Goal: Obtain resource: Download file/media

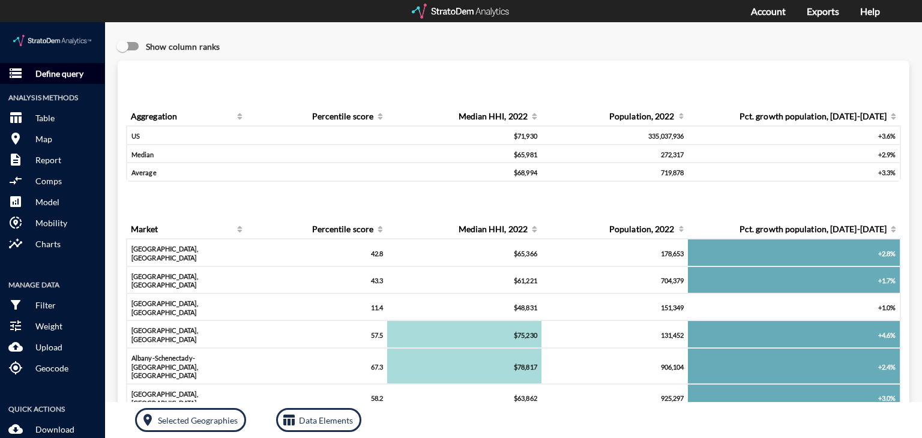
click button "storage Define query"
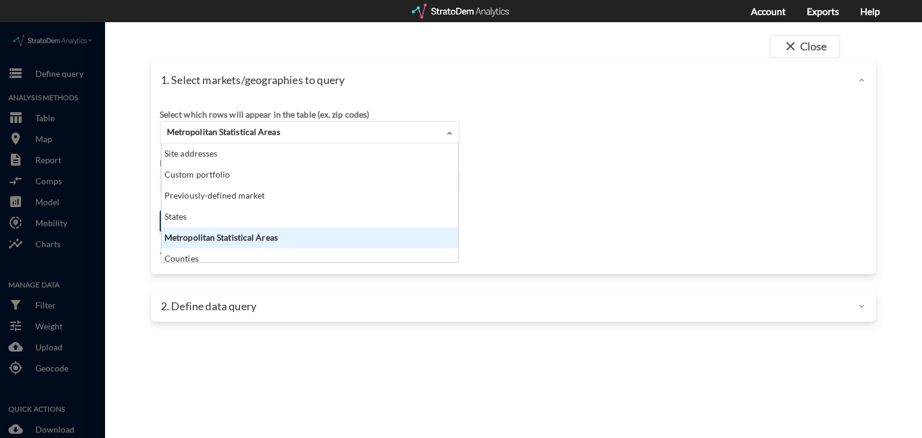
click div "Metropolitan Statistical Areas"
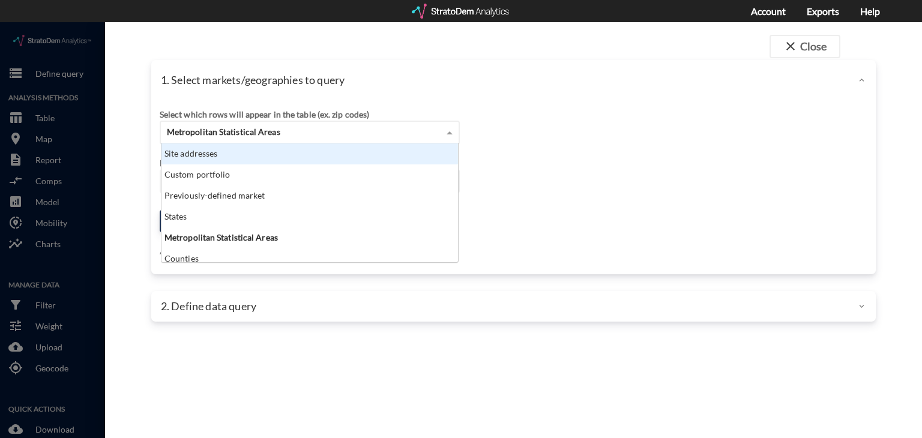
click div "Site addresses"
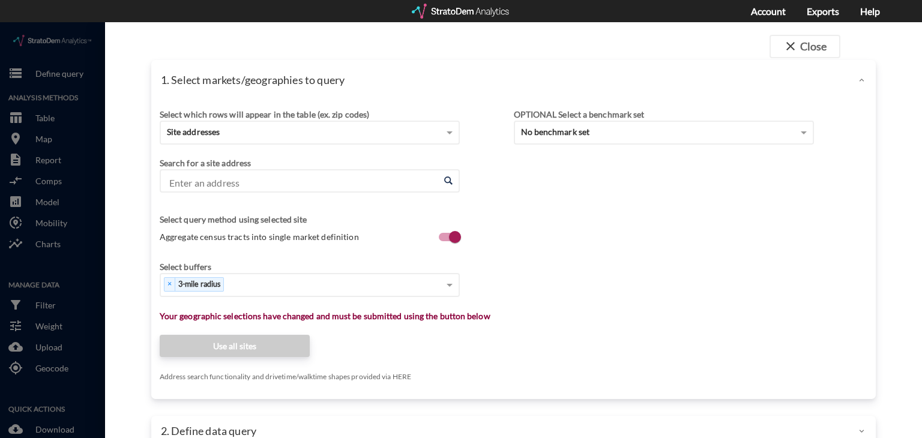
click div "1. Select markets/geographies to query"
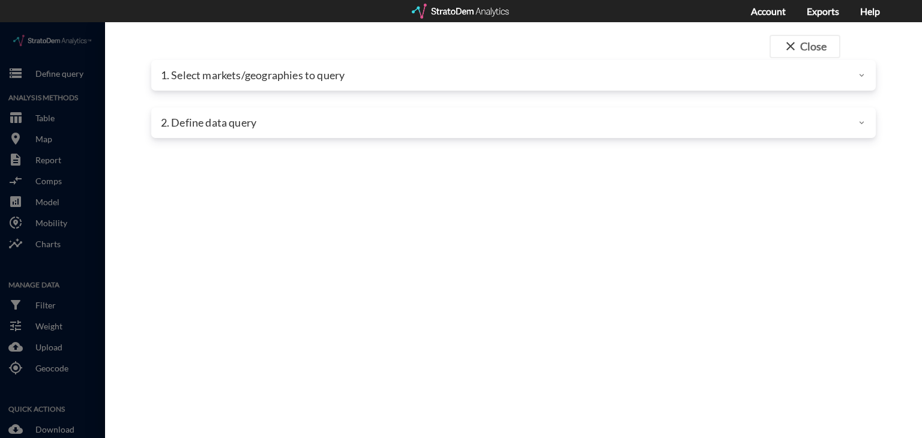
click p "1. Select markets/geographies to query"
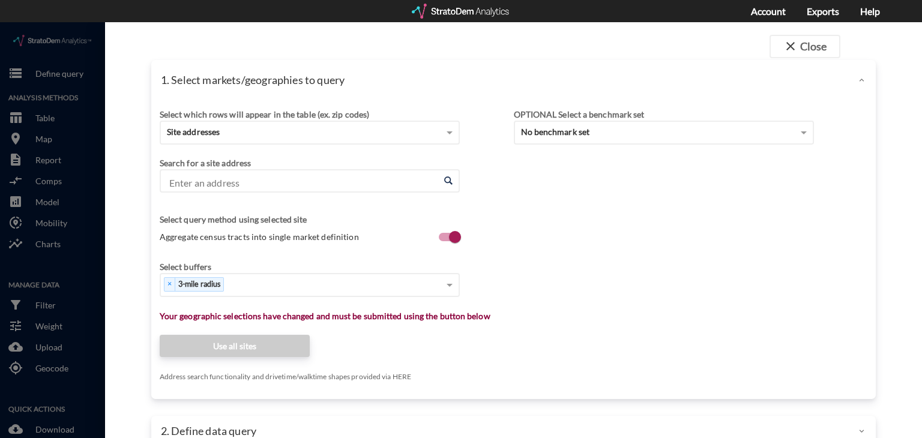
click body "/vantagepoint/us/-1 storage Define query Analysis Methods table_chart Table roo…"
paste input "1307 Courtesy Rd, Louisville, CO 80027"
click li "1307 Courtesy Rd, Louisville, Colorado"
type input "1307 Courtesy Rd, Louisville, Colorado"
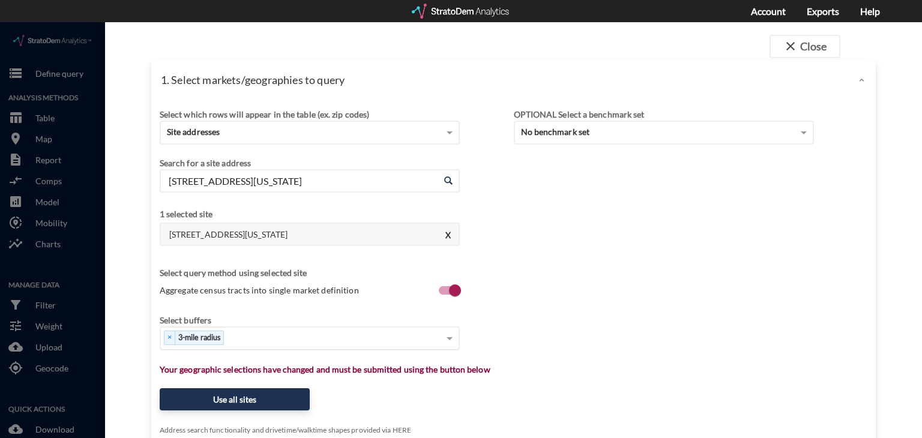
click span "Aggregate census tracts into single market definition"
click input "Aggregate census tracts into single market definition"
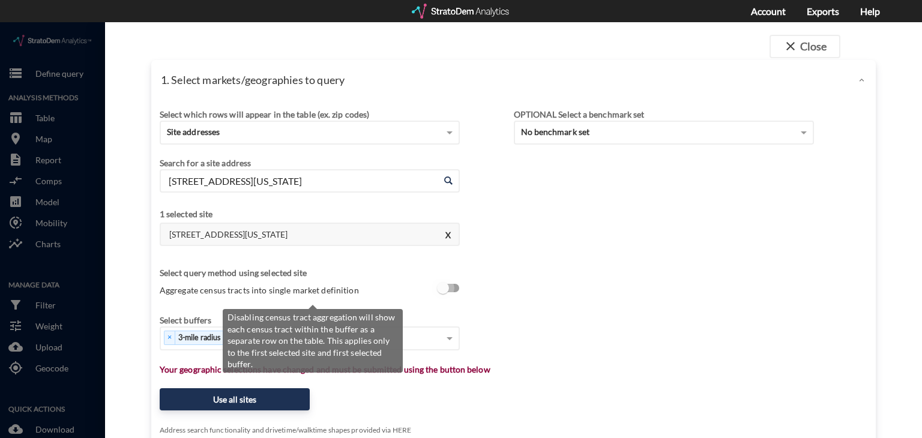
click input "Aggregate census tracts into single market definition"
checkbox input "true"
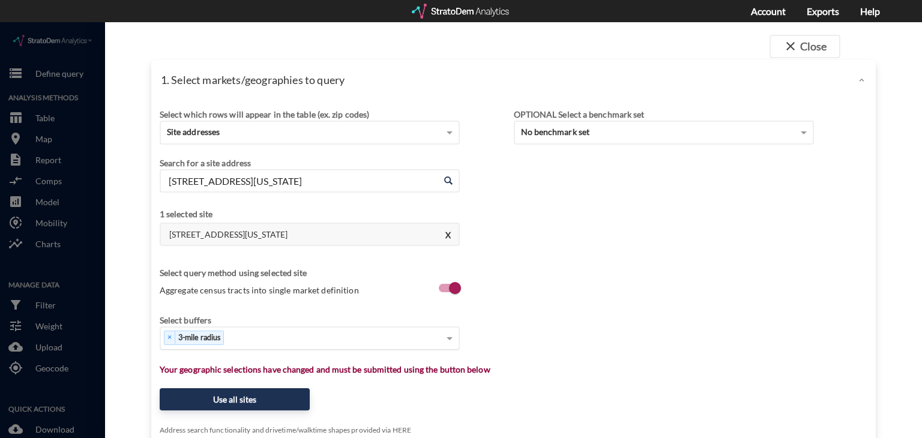
scroll to position [29, 0]
click div "× 3-mile radius"
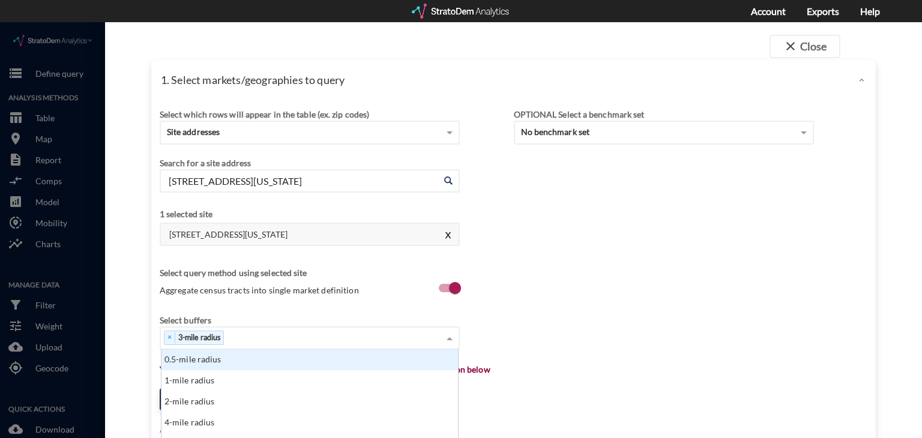
scroll to position [86, 0]
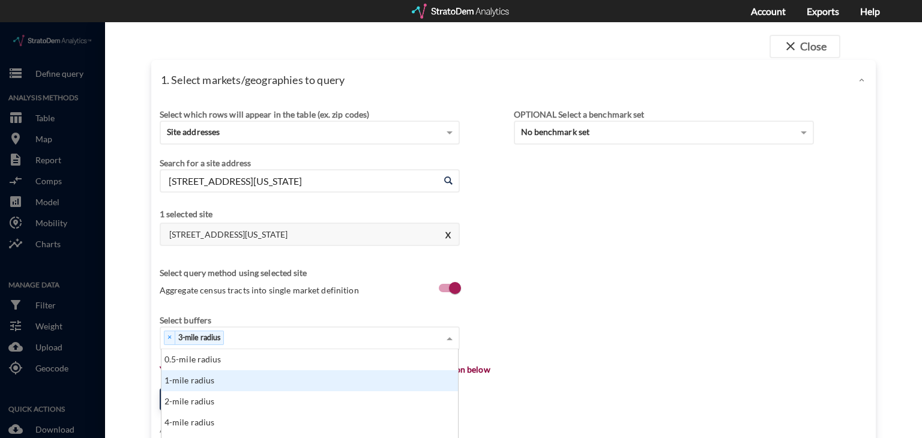
click div "1-mile radius"
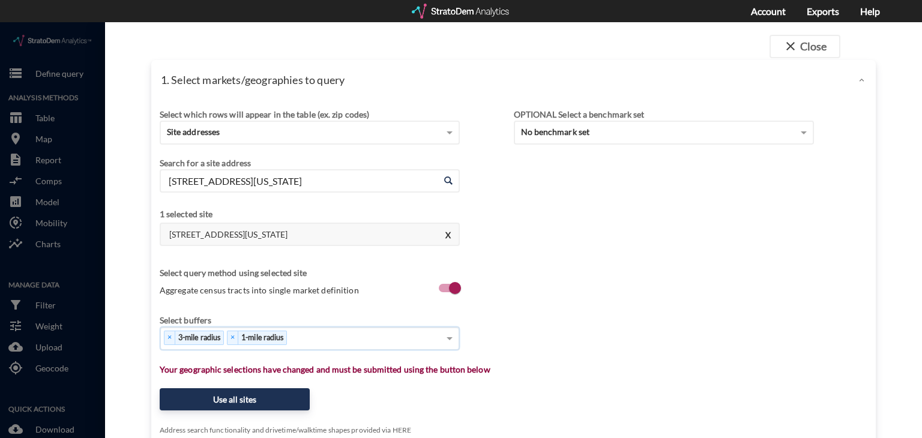
scroll to position [115, 0]
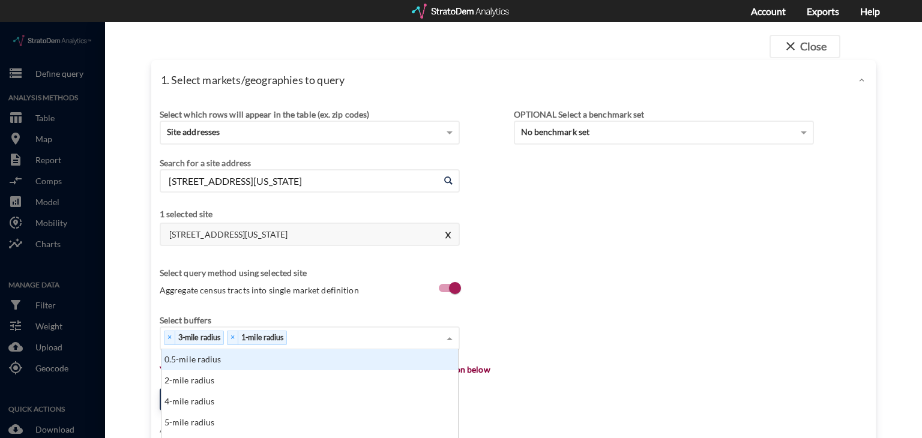
click div "× 3-mile radius × 1-mile radius"
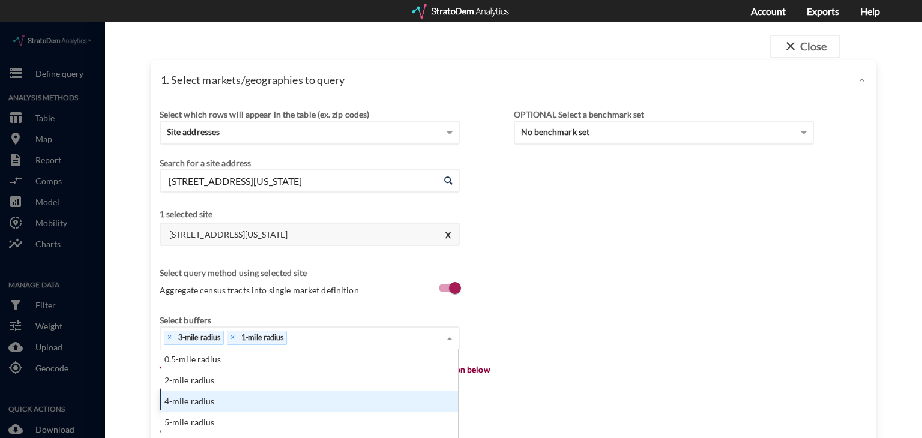
scroll to position [230, 0]
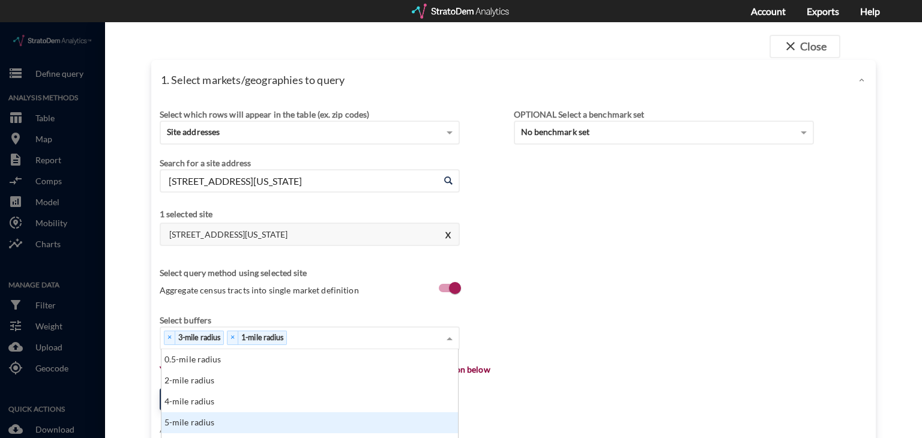
click div "5-mile radius"
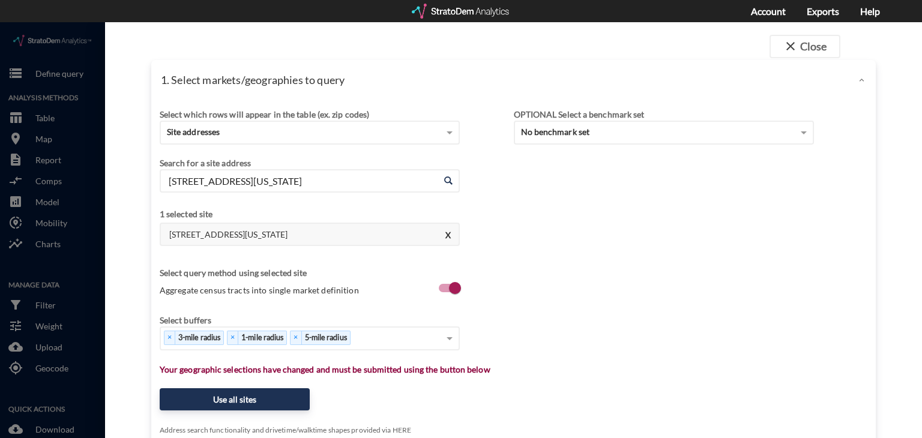
click div "Select buffers × 3-mile radius × 1-mile radius × 5-mile radius"
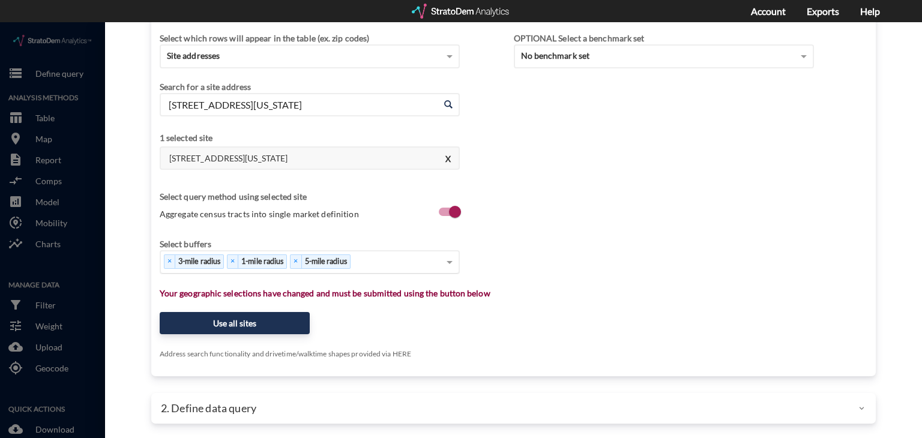
click div "× 3-mile radius × 1-mile radius × 5-mile radius"
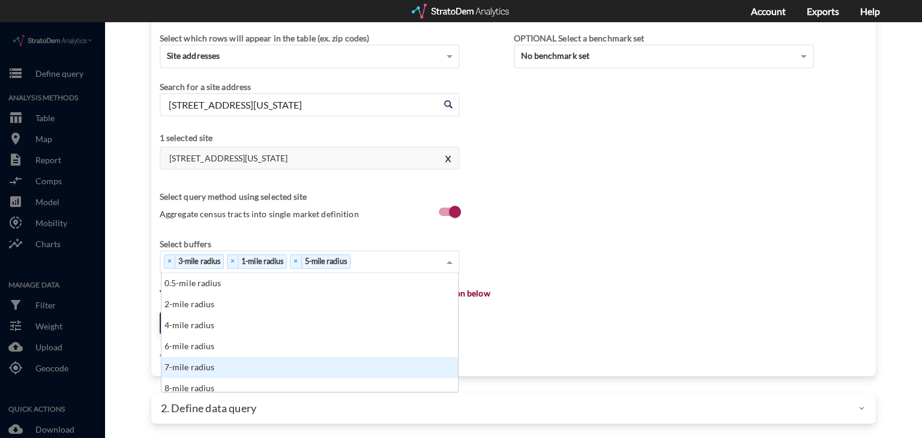
scroll to position [22, 0]
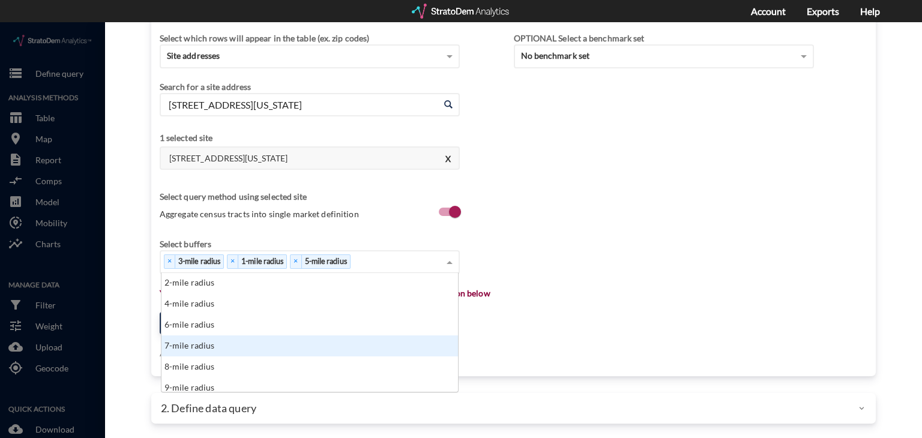
click div "7-mile radius"
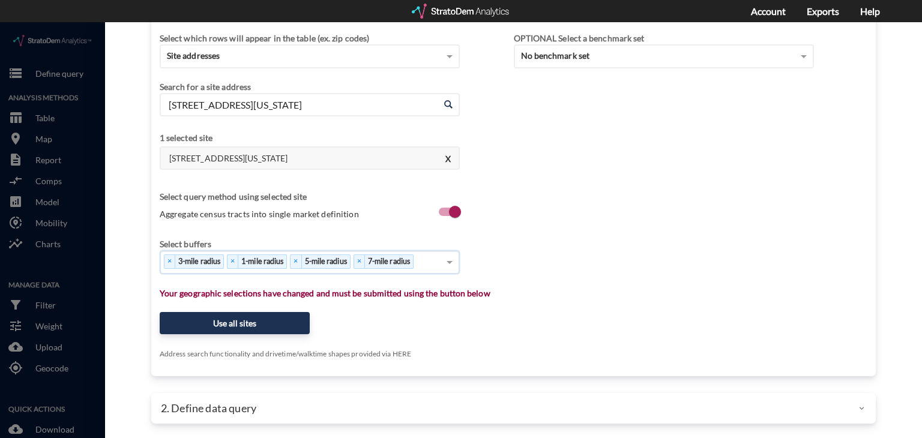
click div "× 3-mile radius × 1-mile radius × 5-mile radius × 7-mile radius"
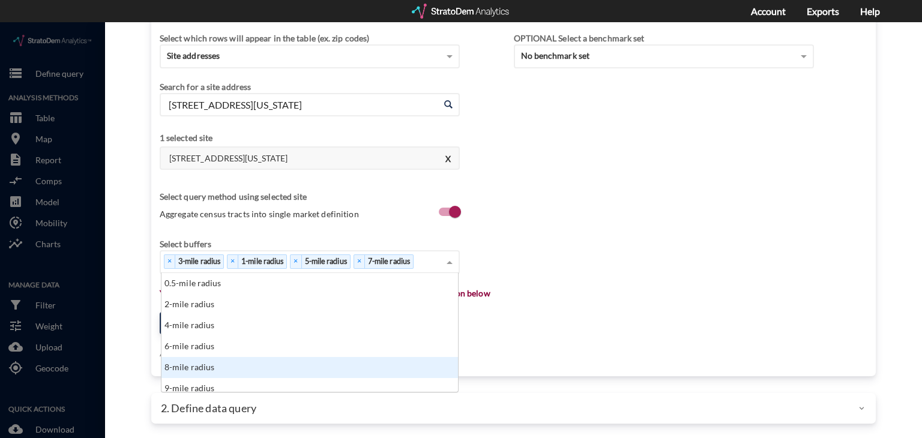
scroll to position [53, 0]
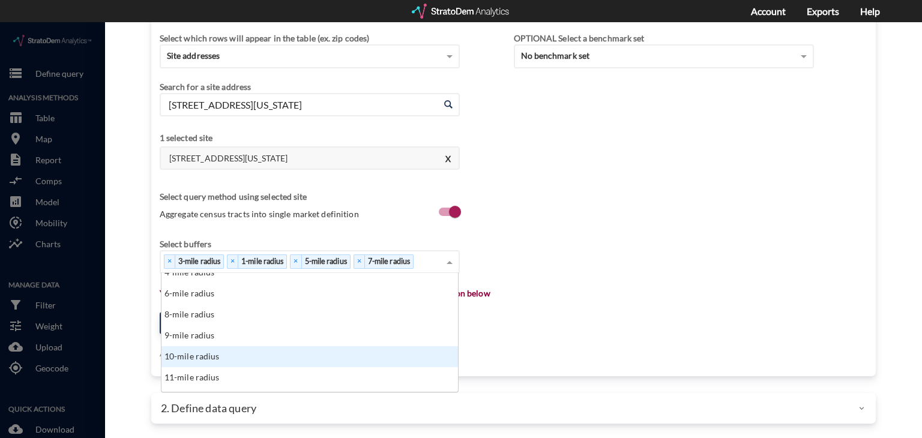
click div "10-mile radius"
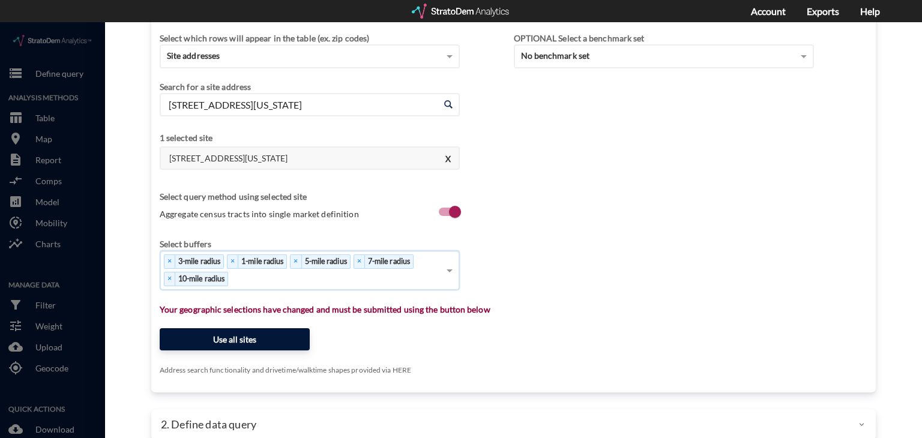
click button "Use all sites"
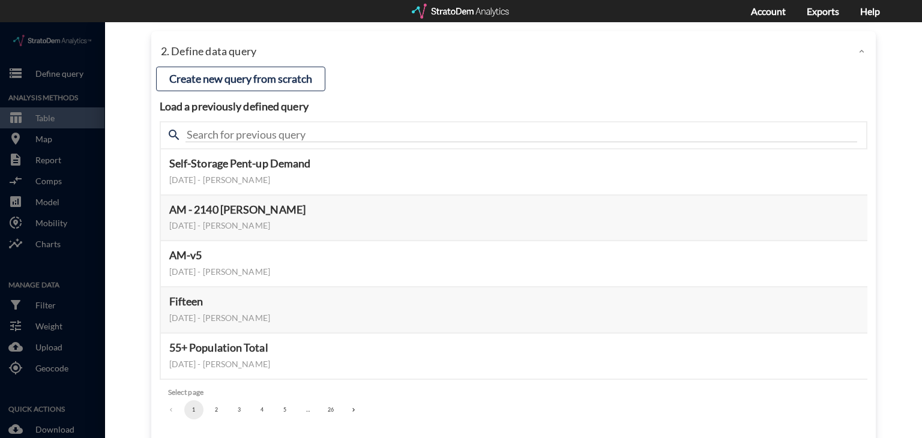
click div "search"
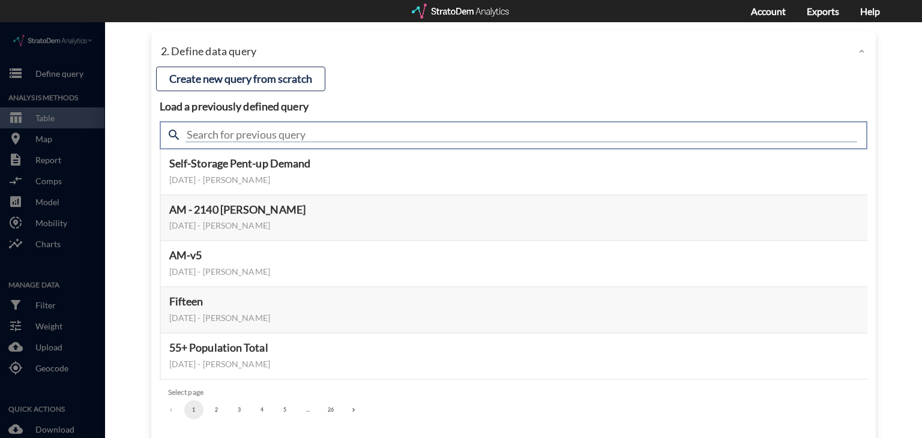
click input "text"
type input "housing demand"
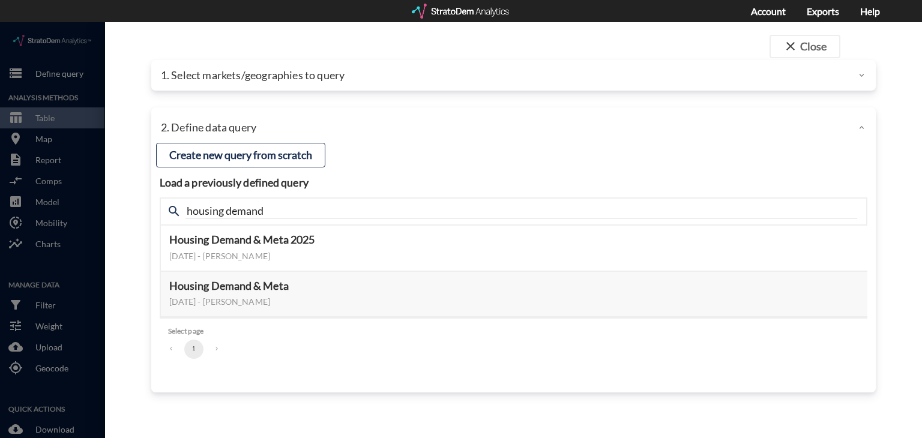
click div "2. Define data query"
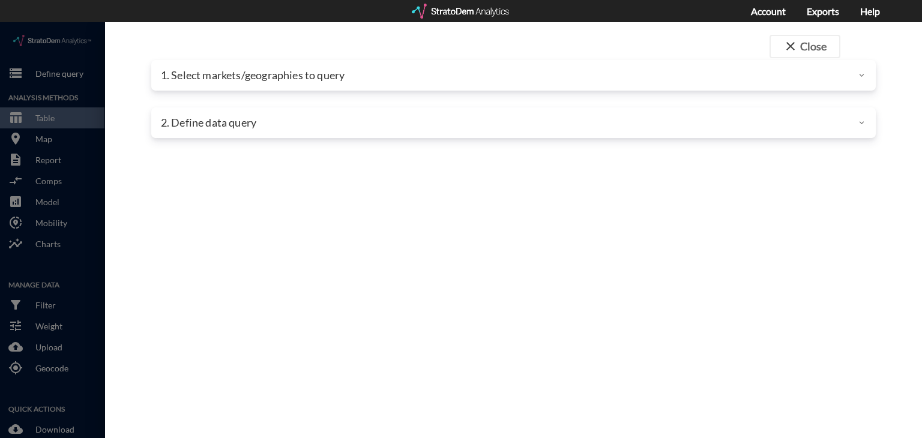
click div "2. Define data query"
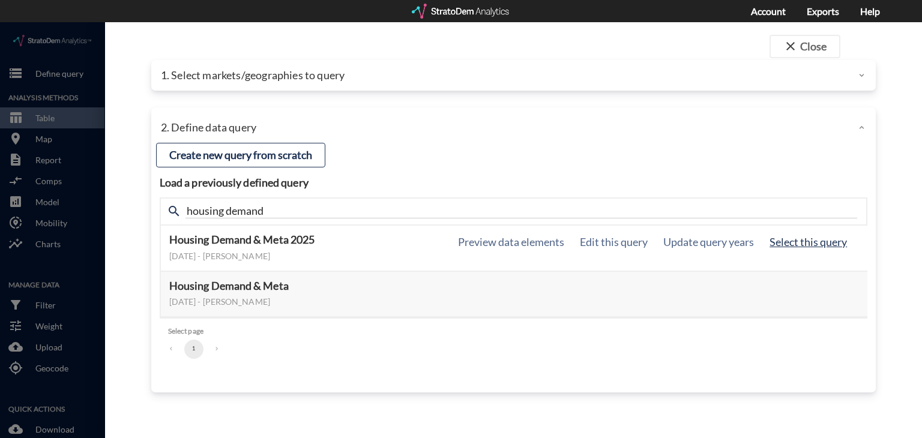
click button "Select this query"
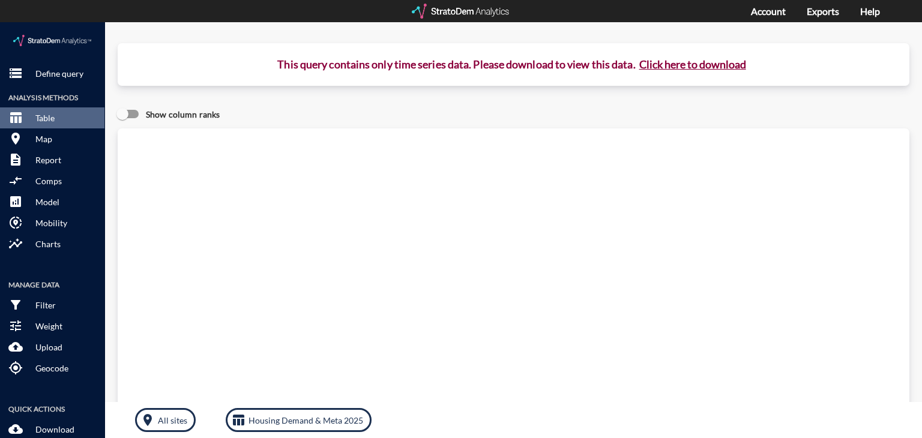
click button "Click here to download"
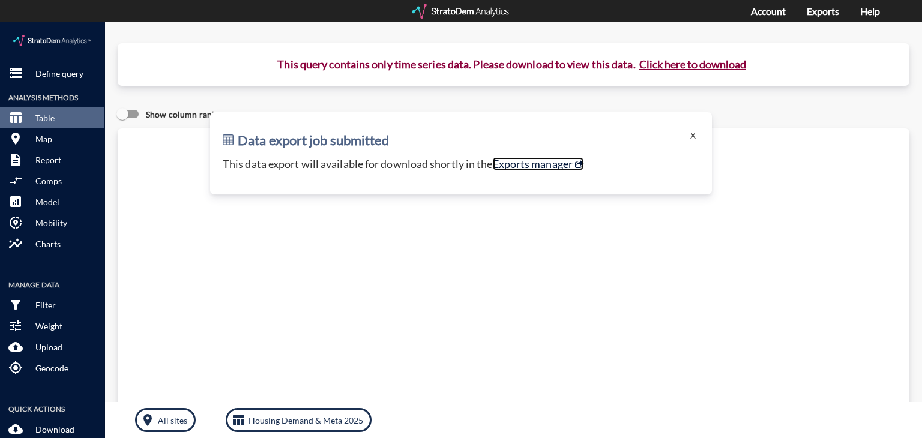
click link "Exports manager"
click button "X"
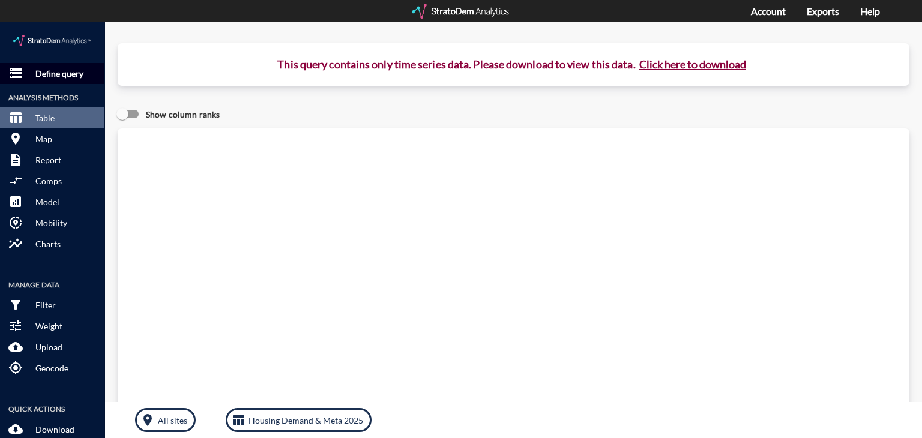
click span "storage"
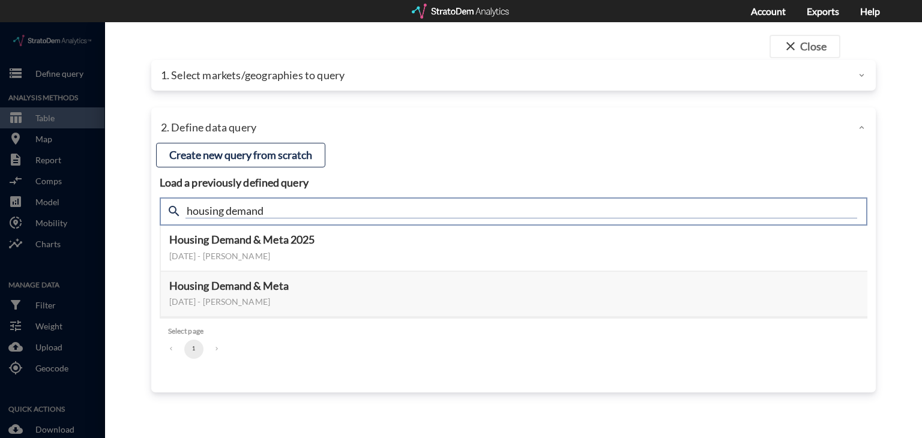
click input "housing demand"
type input "active adult"
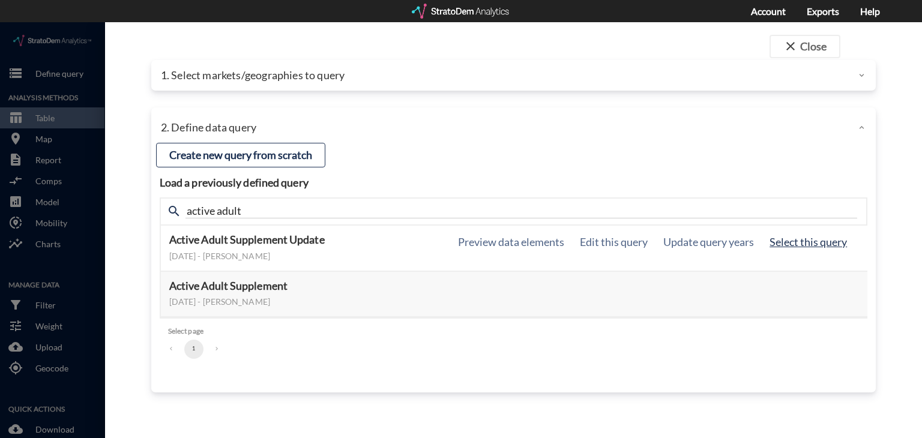
click button "Select this query"
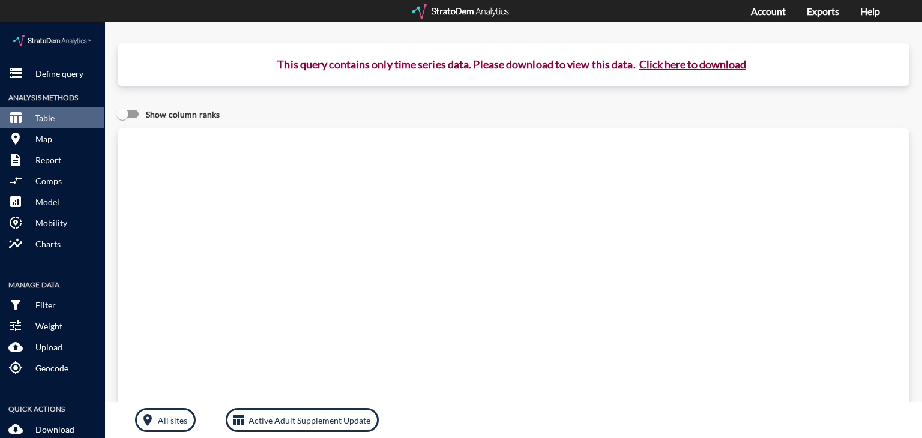
click button "Click here to download"
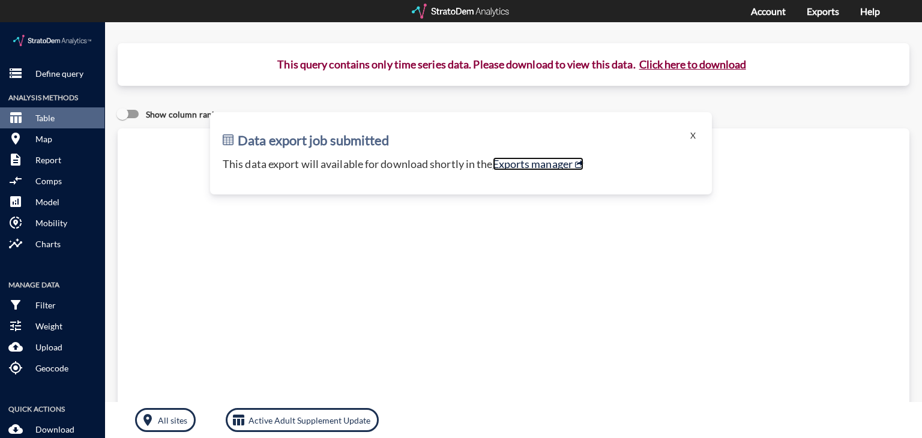
click link "Exports manager"
click p "Define query"
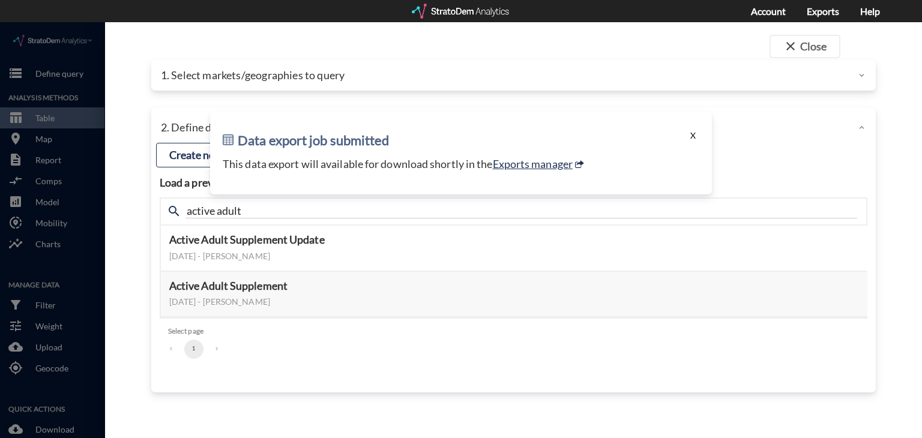
click button "X"
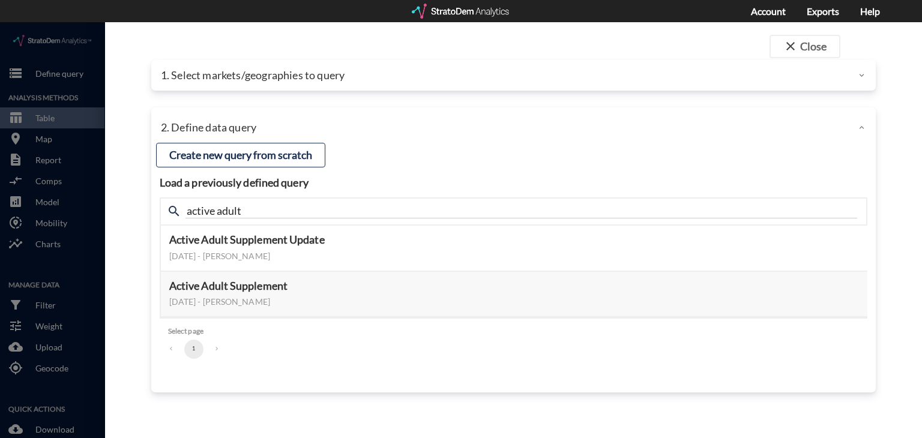
click div "1. Select markets/geographies to query"
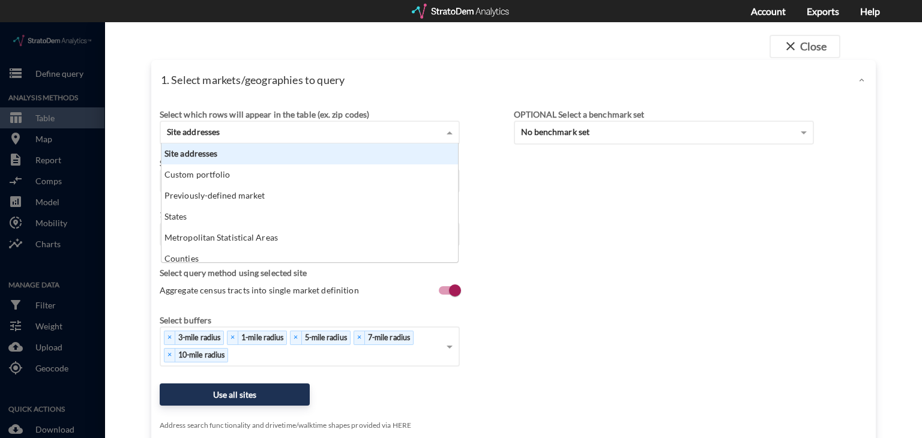
click div "Site addresses"
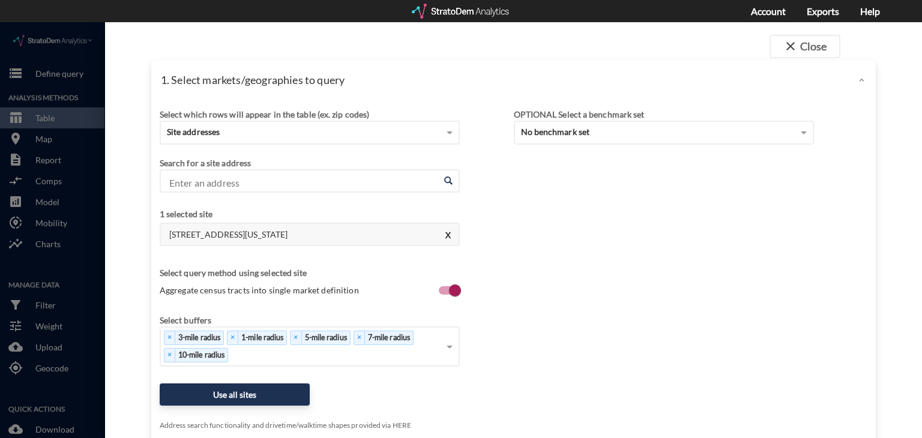
click div "1. Select markets/geographies to query"
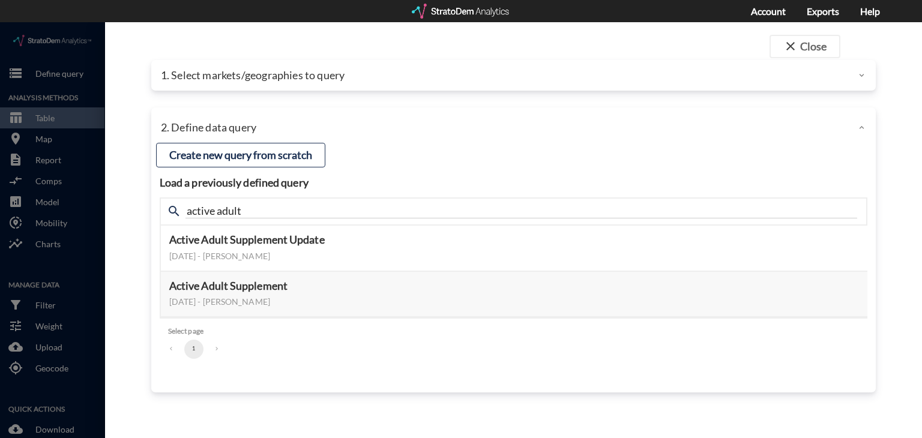
click p "1. Select markets/geographies to query"
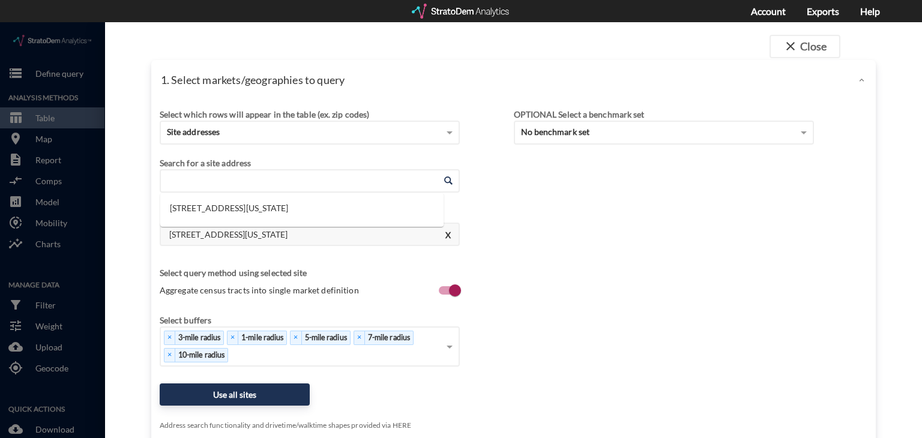
click input "Enter an address"
paste input "1555 Warrenville Rd, Lisle, IL 60532"
click li "1555 Warrenville Rd, Lisle, Illinois"
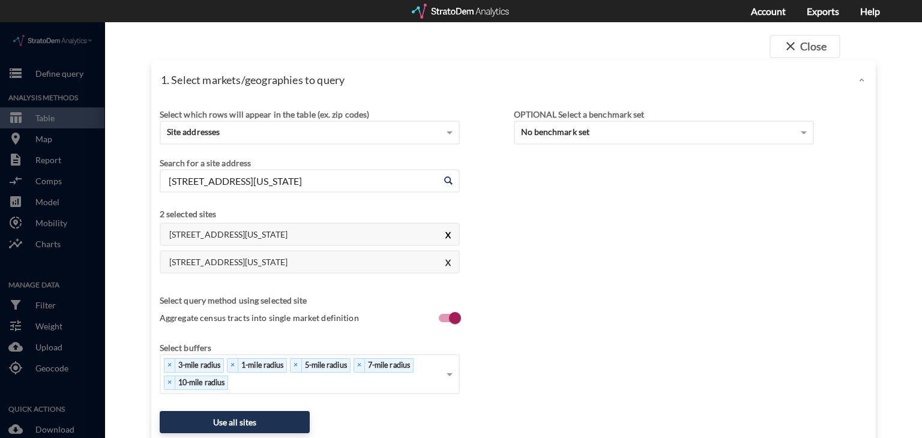
type input "1555 Warrenville Rd, Lisle, Illinois"
click button "X"
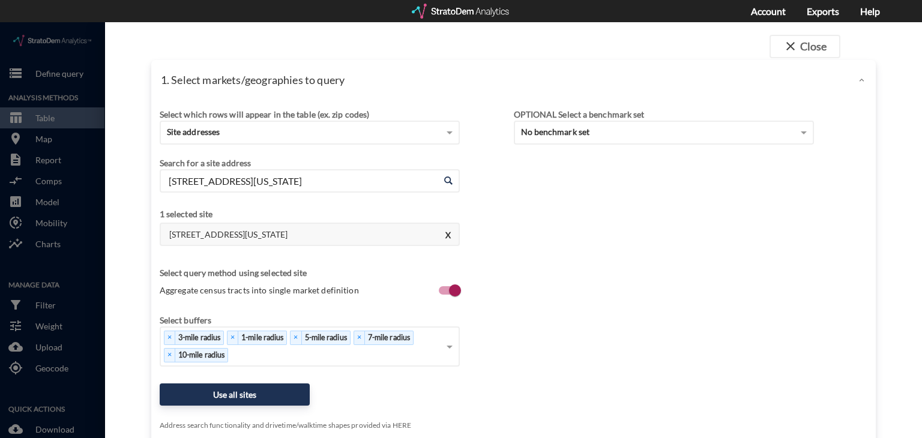
scroll to position [94, 0]
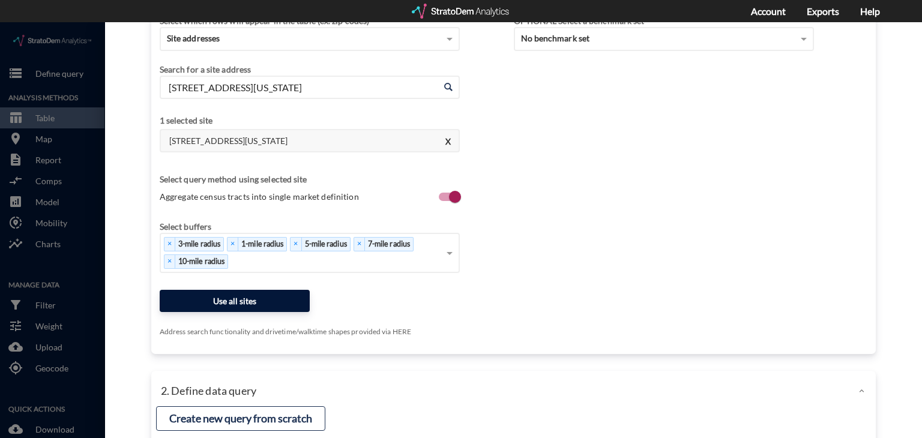
click button "Use all sites"
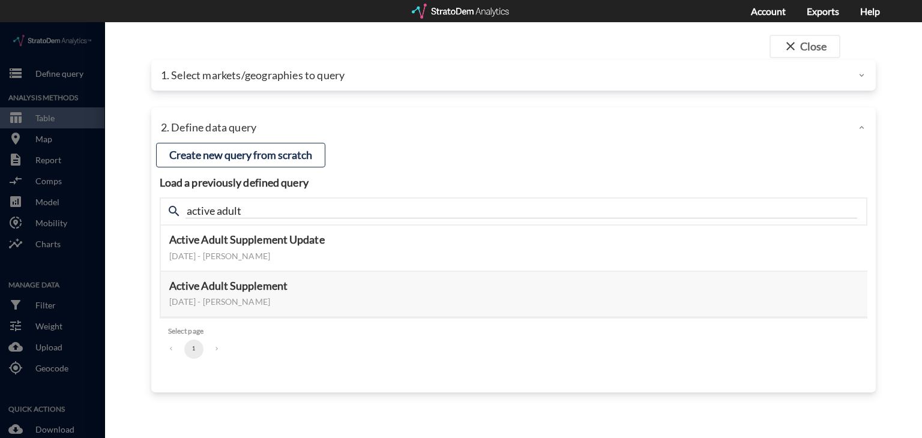
scroll to position [0, 0]
click button "Select this query"
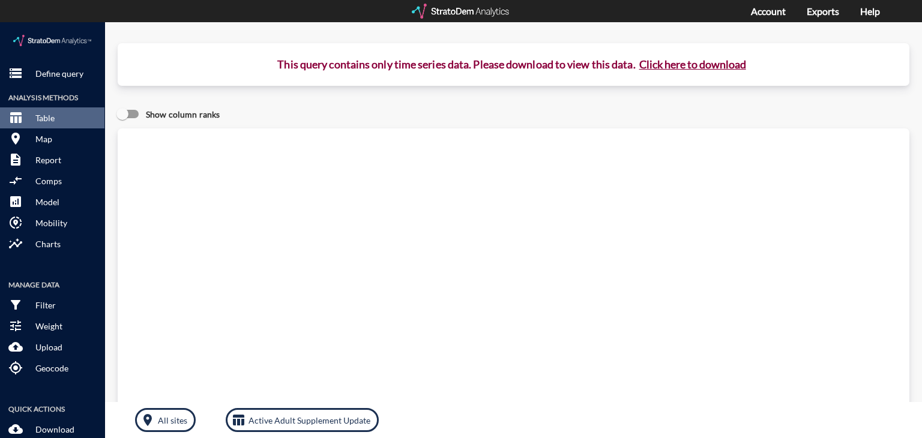
click button "Click here to download"
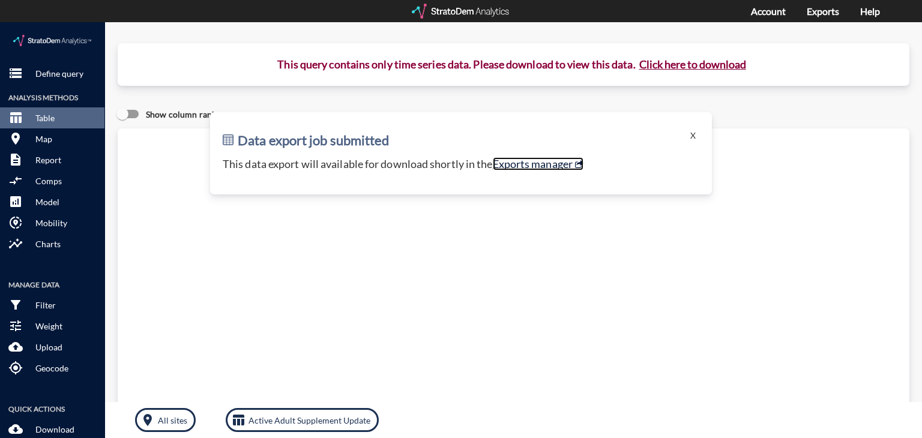
click link "Exports manager"
click p "Define query"
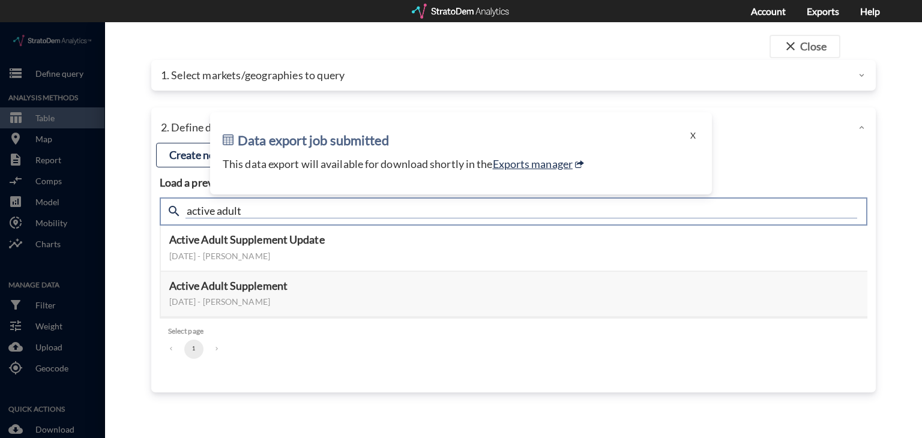
click input "active adult"
type input "housing demand"
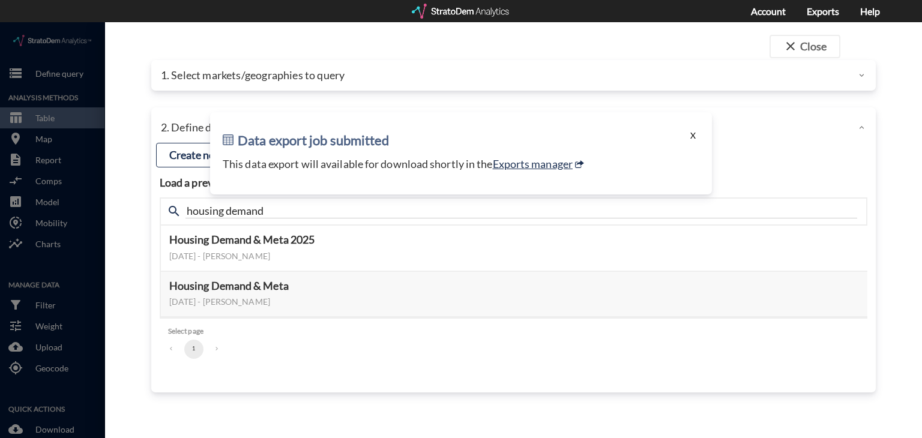
click button "X"
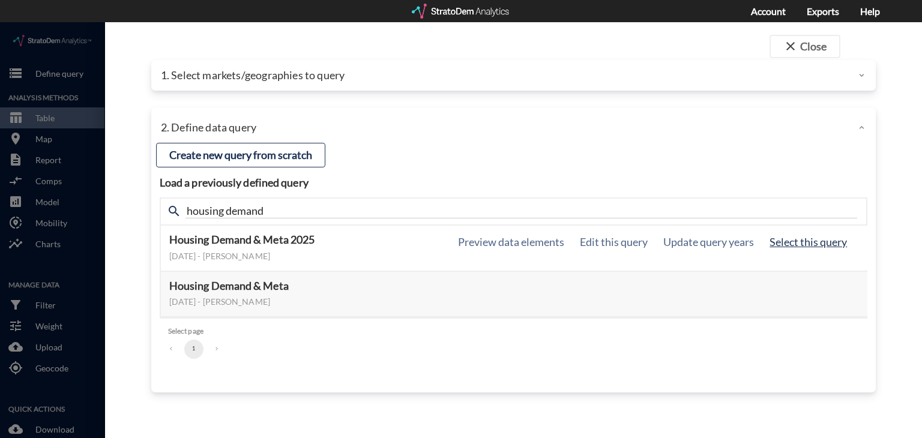
click button "Select this query"
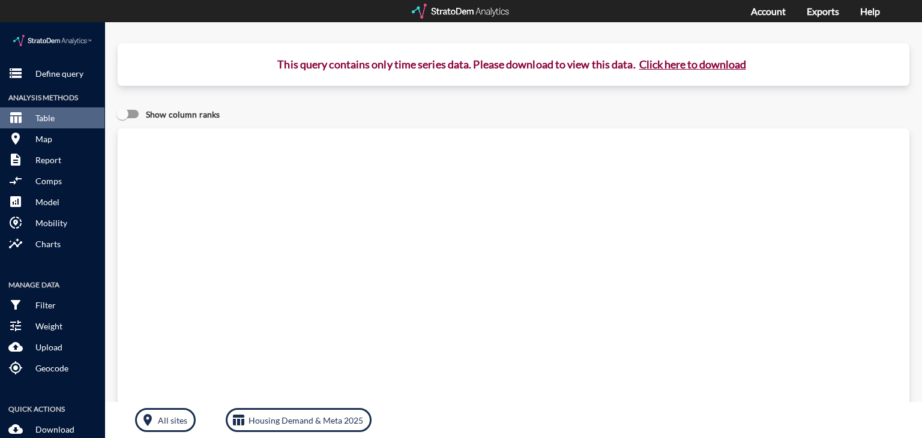
click button "Click here to download"
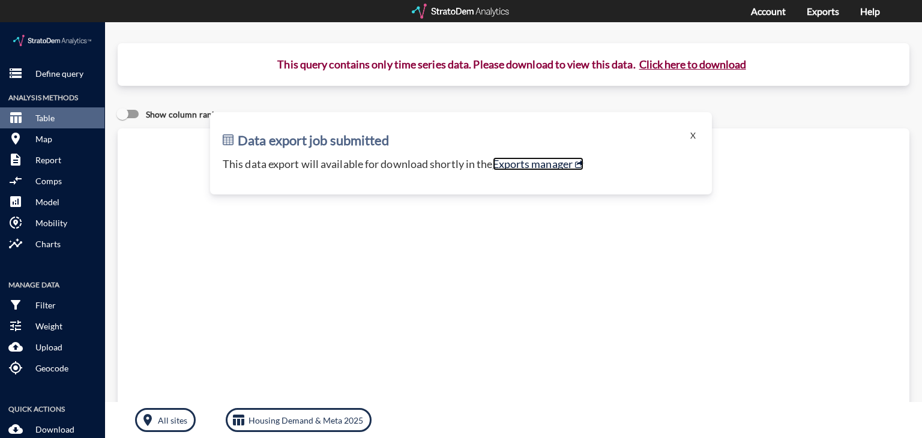
click link "Exports manager"
click p "Define query"
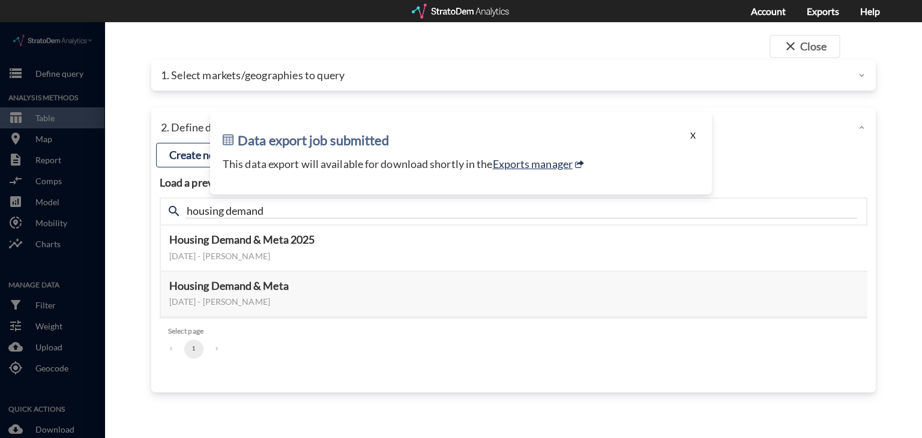
click button "X"
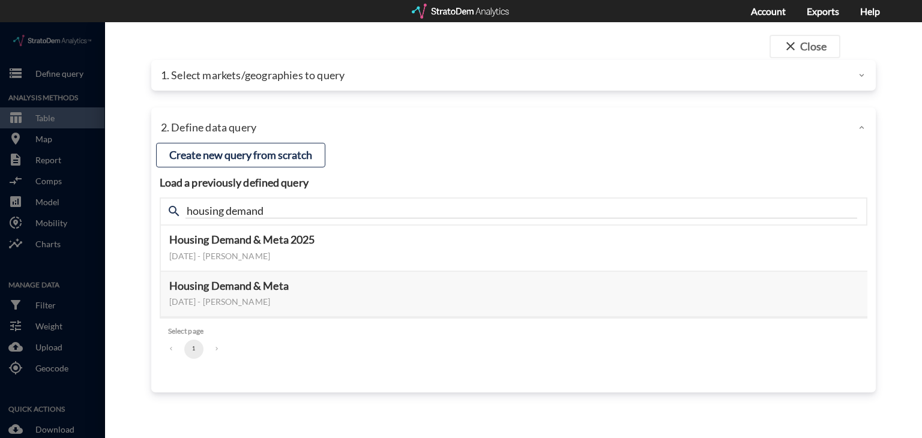
click p "1. Select markets/geographies to query"
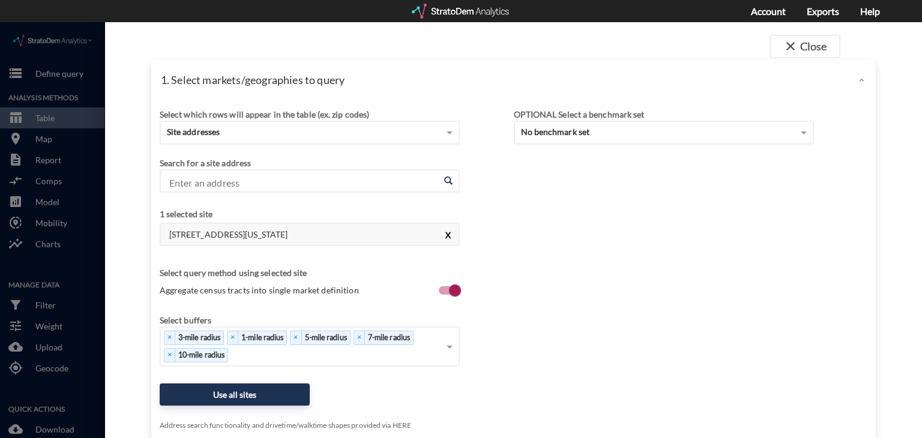
click button "X"
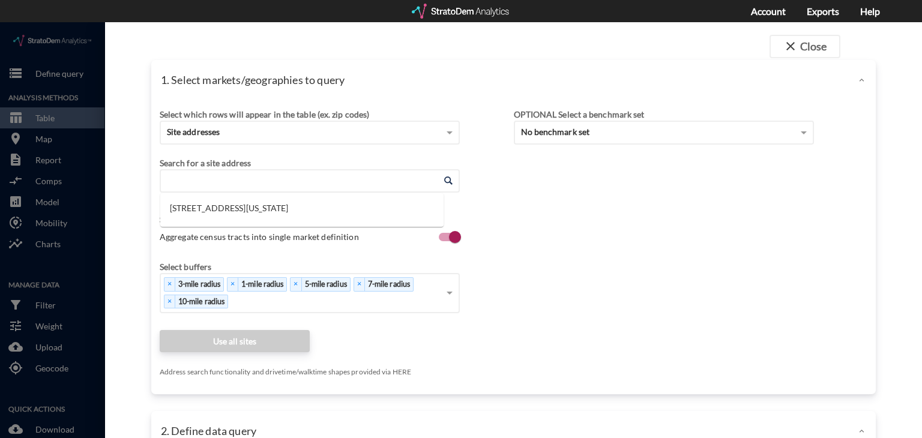
click input "Enter an address"
paste input "1555 Nottingham Dr, Denton, TX 76209"
click li "1555 Nottingham Dr, Denton, Texas"
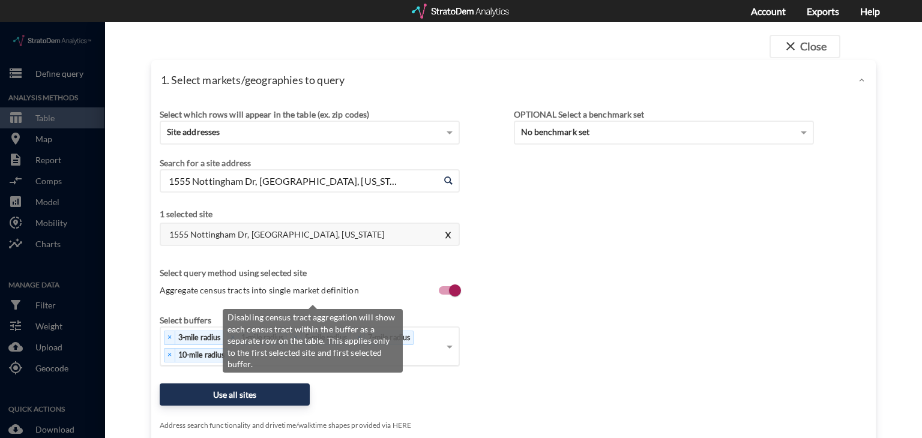
type input "1555 Nottingham Dr, Denton, Texas"
click span "Aggregate census tracts into single market definition"
click input "Aggregate census tracts into single market definition"
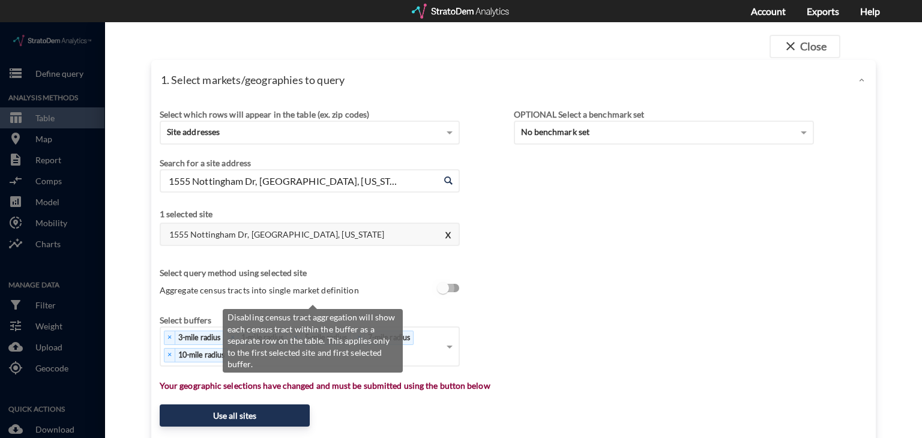
click input "Aggregate census tracts into single market definition"
checkbox input "true"
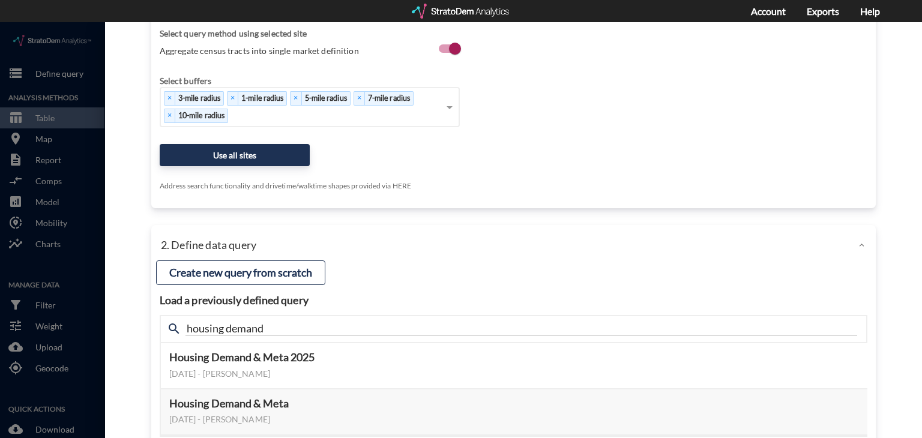
scroll to position [251, 0]
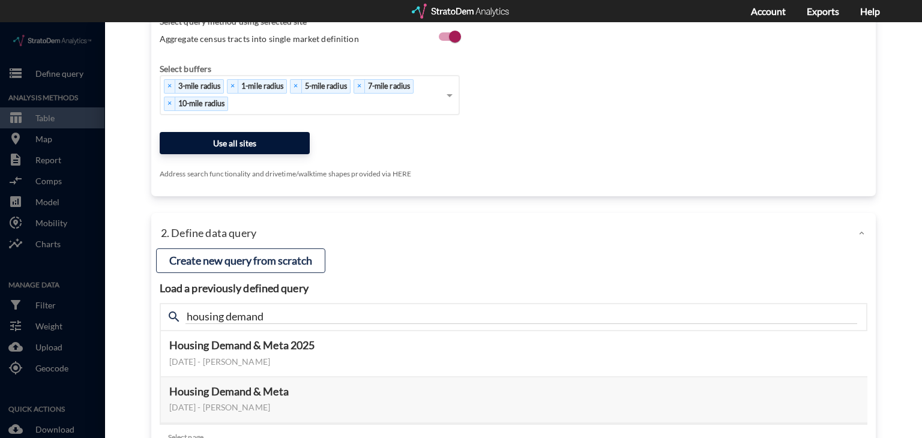
click button "Use all sites"
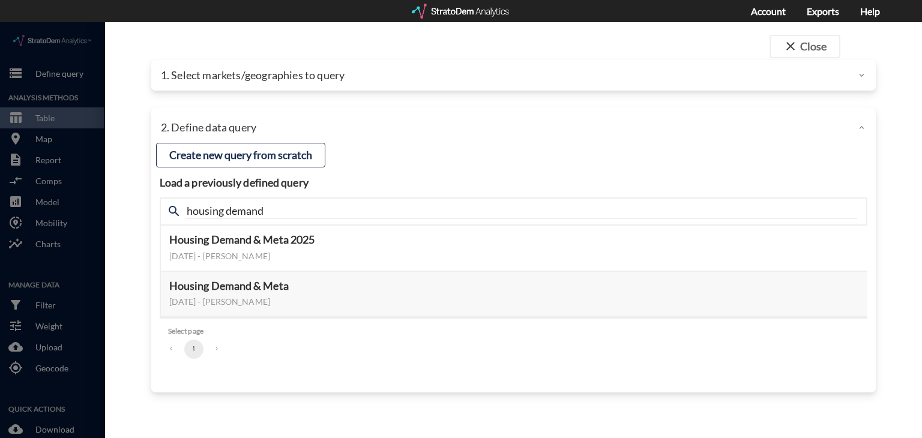
scroll to position [0, 0]
click button "Select this query"
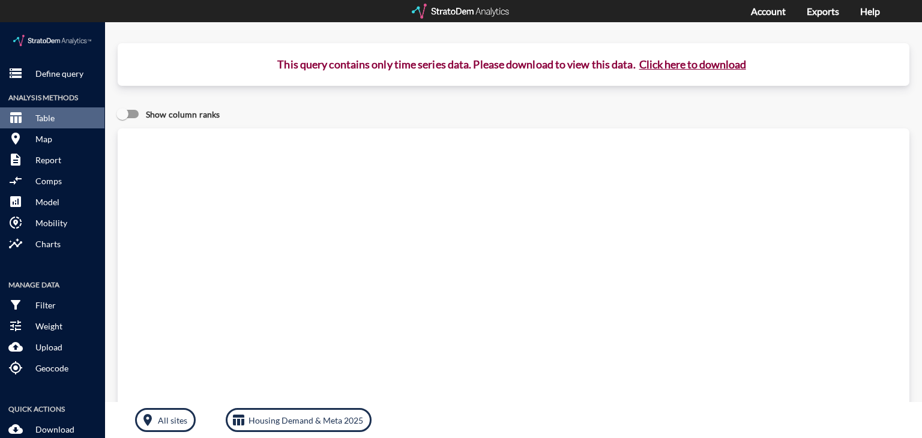
click button "Click here to download"
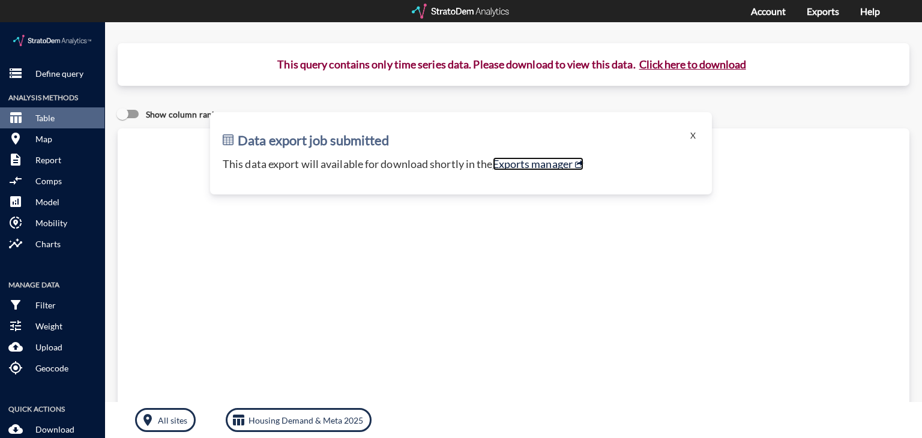
click link "Exports manager"
click p "Define query"
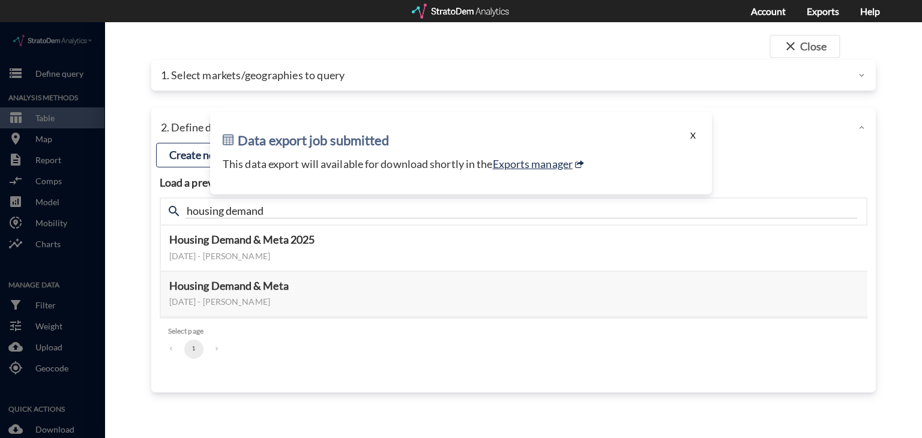
click button "X"
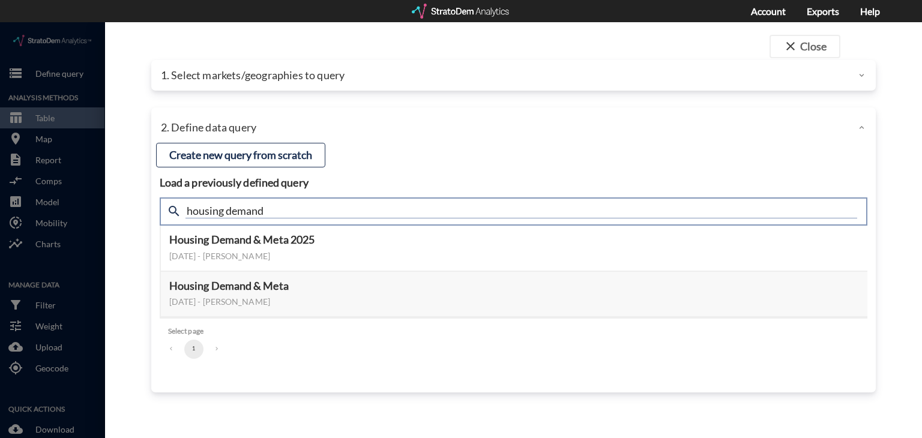
click input "housing demand"
type input "active adult"
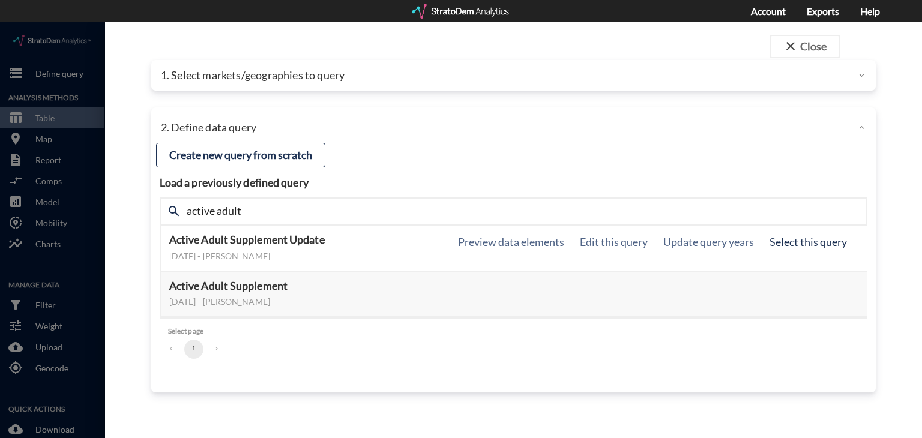
click button "Select this query"
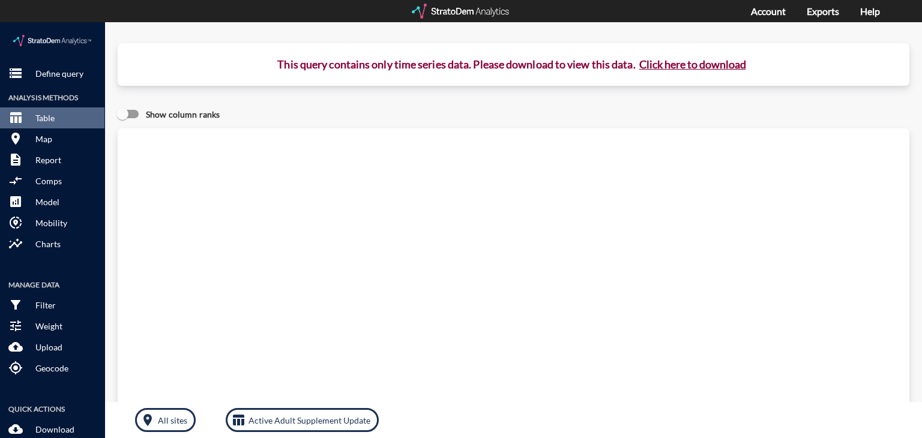
click button "Click here to download"
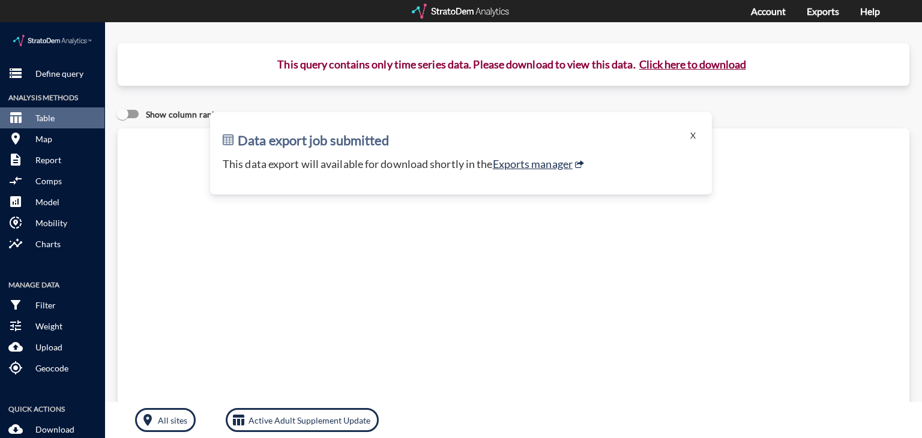
click div "Data export job submitted X This data export will available for download shortl…"
click link "Exports manager"
click p "Define query"
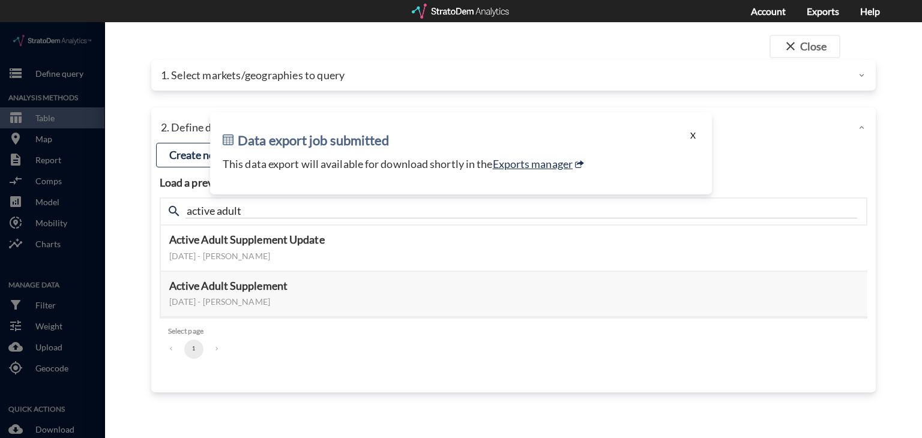
click button "X"
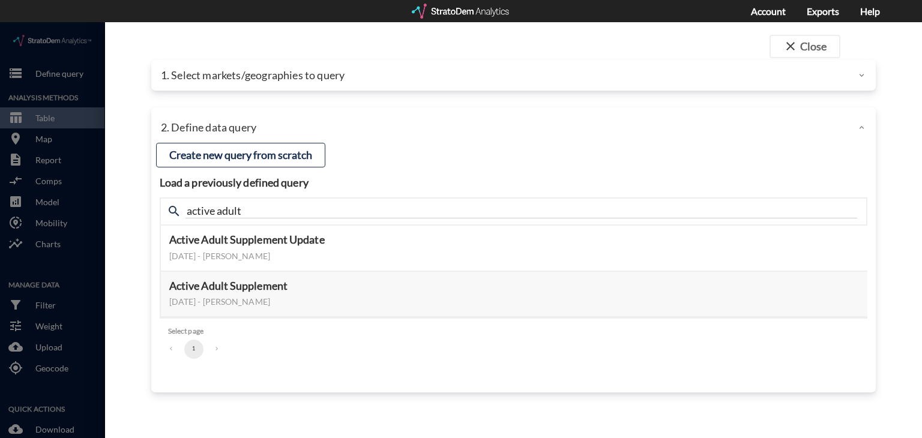
click div "Load a previously defined query Create new query from scratch search active adu…"
click p "1. Select markets/geographies to query"
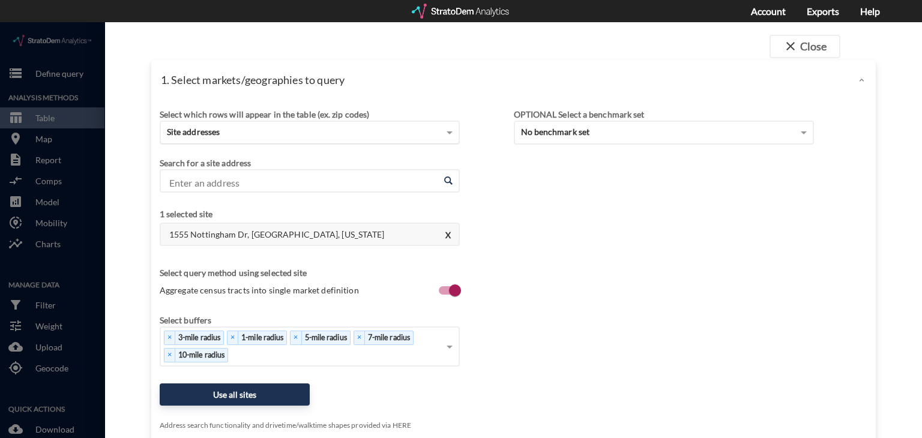
click div "Site addresses"
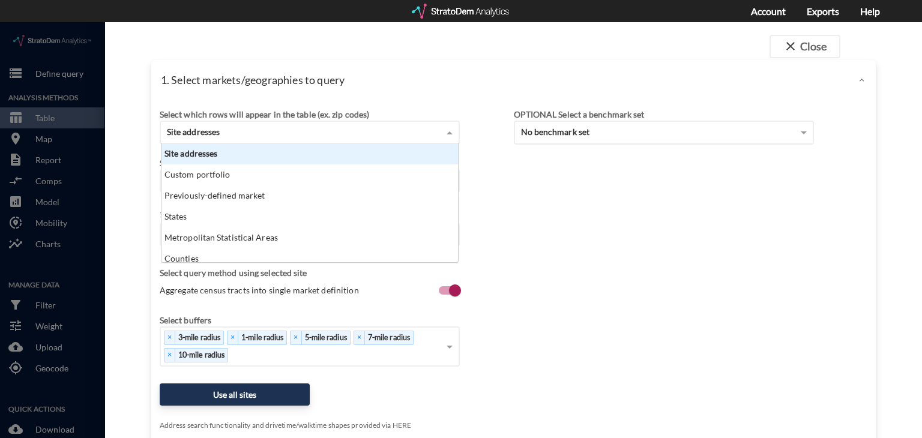
scroll to position [109, 290]
click div "Site addresses"
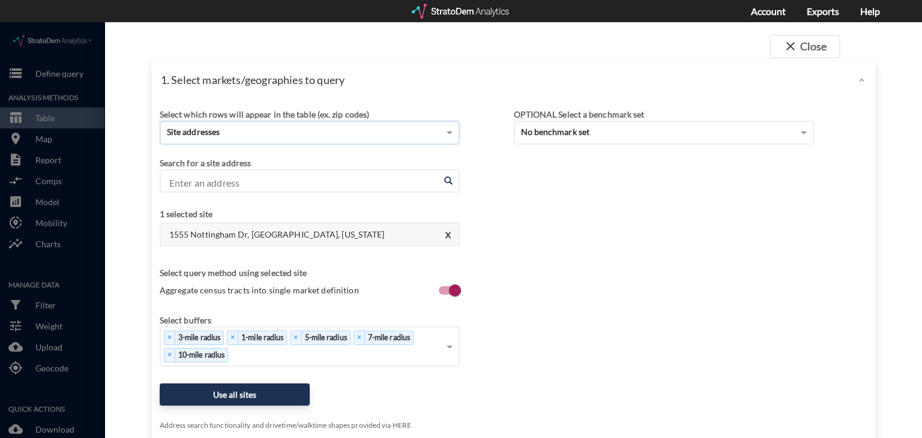
click input "Enter an address"
paste input "16703 Aptakisic Rd, Prairie View, IL 60069"
click li "16703 W Aptakisic Rd, Prairie View, Illinois"
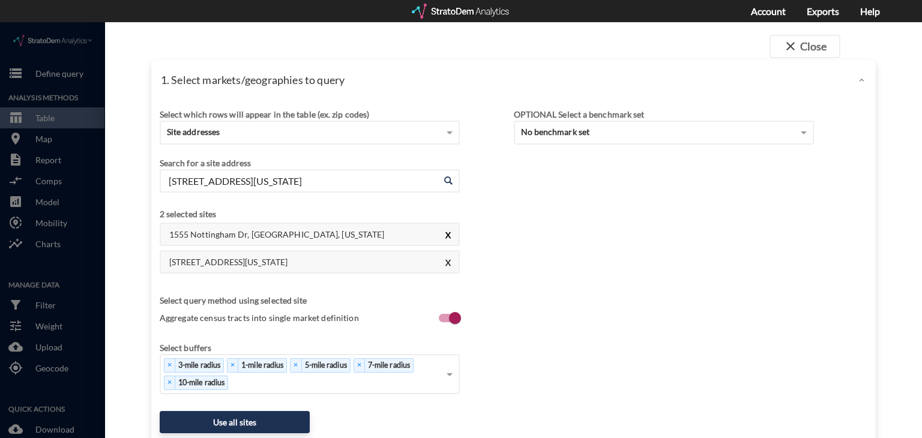
type input "16703 W Aptakisic Rd, Prairie View, Illinois"
click button "X"
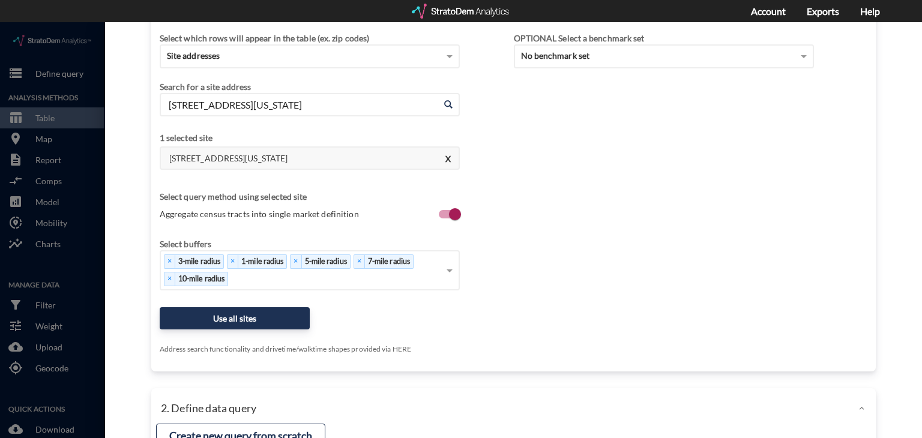
scroll to position [74, 0]
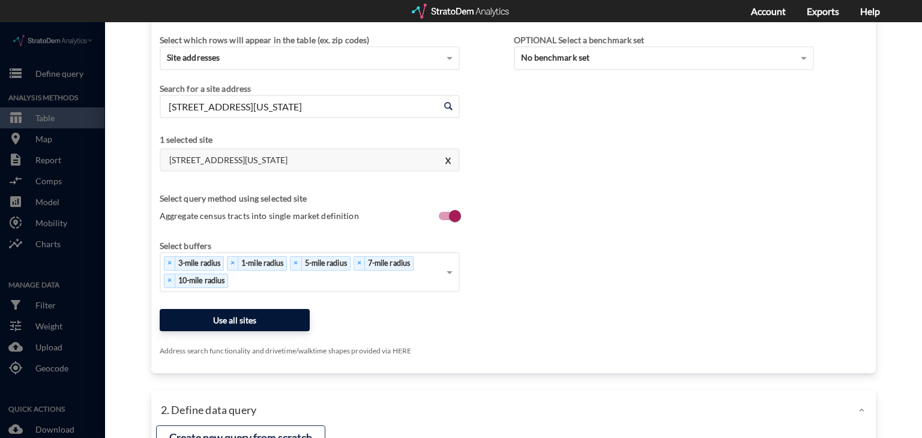
click button "Use all sites"
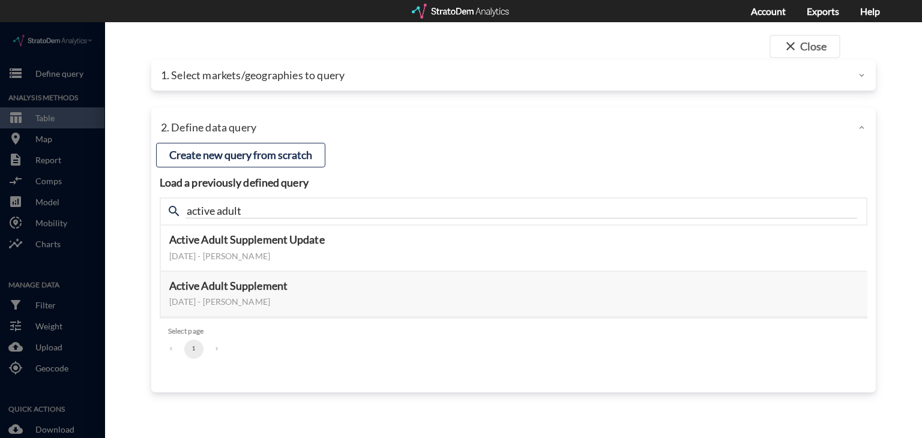
scroll to position [0, 0]
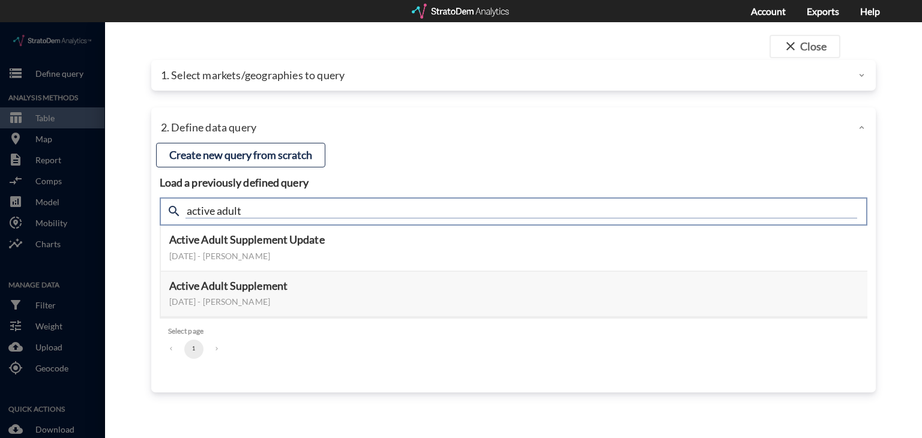
click input "active adult"
type input "housing demand"
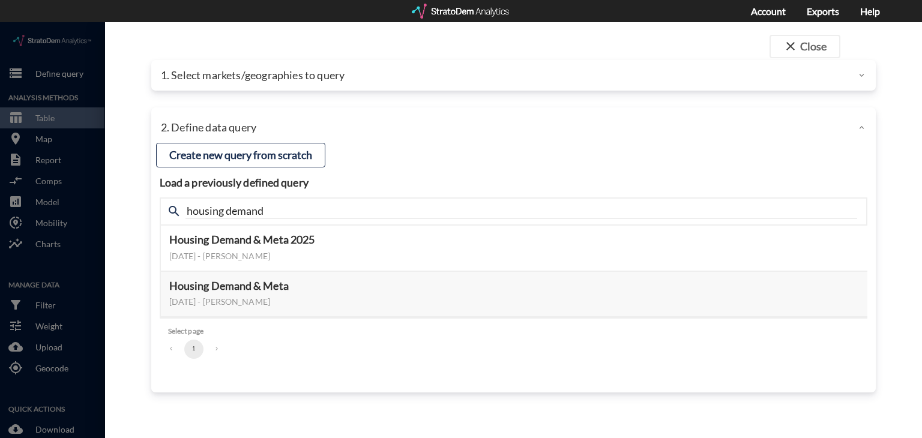
click h4 "Load a previously defined query"
click button "Select this query"
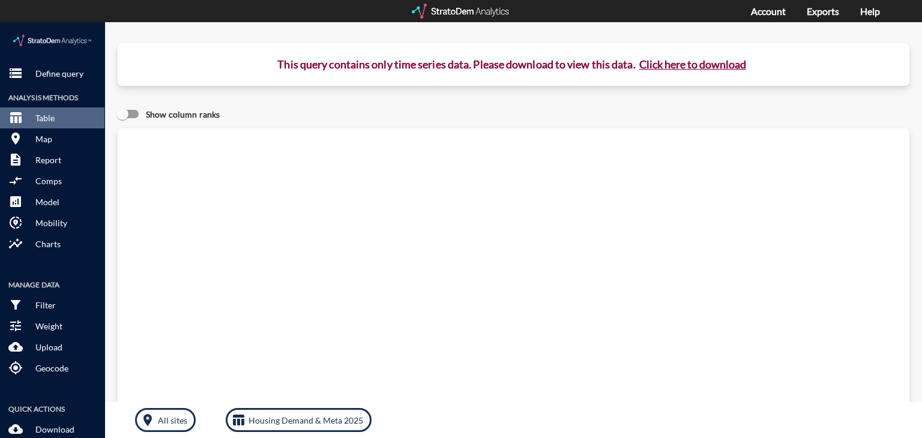
click button "Click here to download"
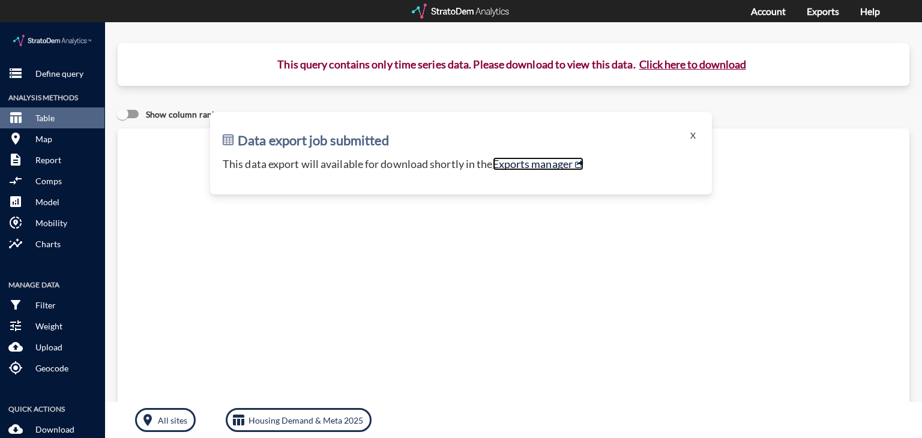
click link "Exports manager"
click button "storage Define query"
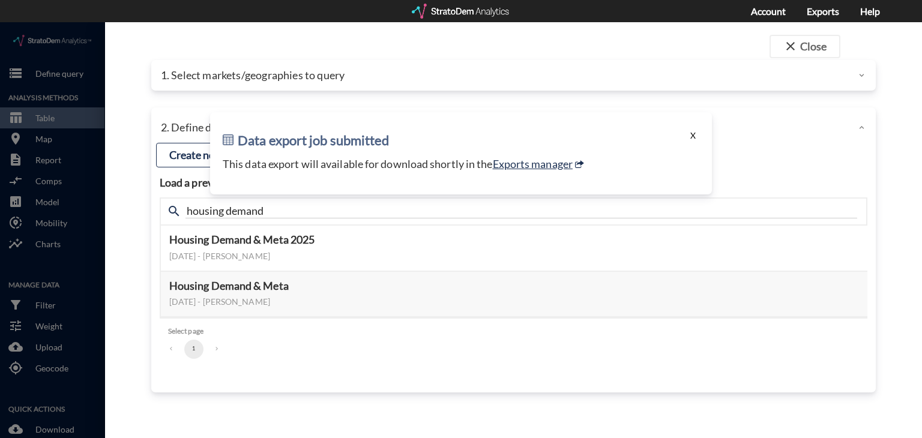
click button "X"
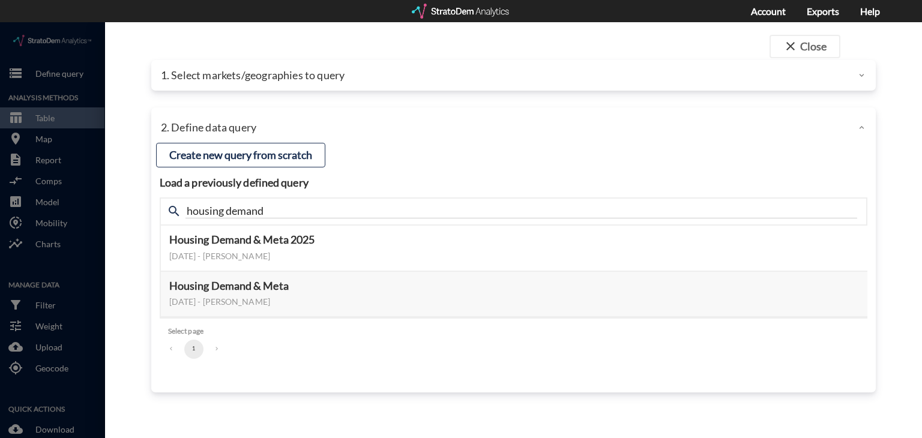
click div "1. Select markets/geographies to query"
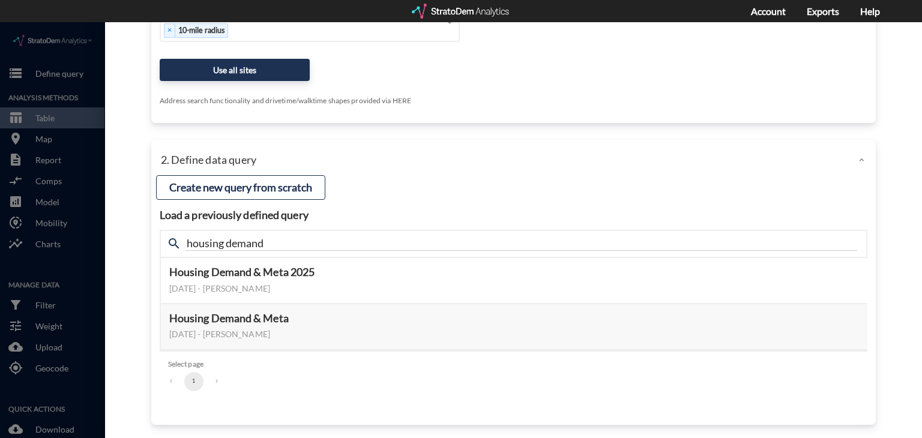
scroll to position [324, 0]
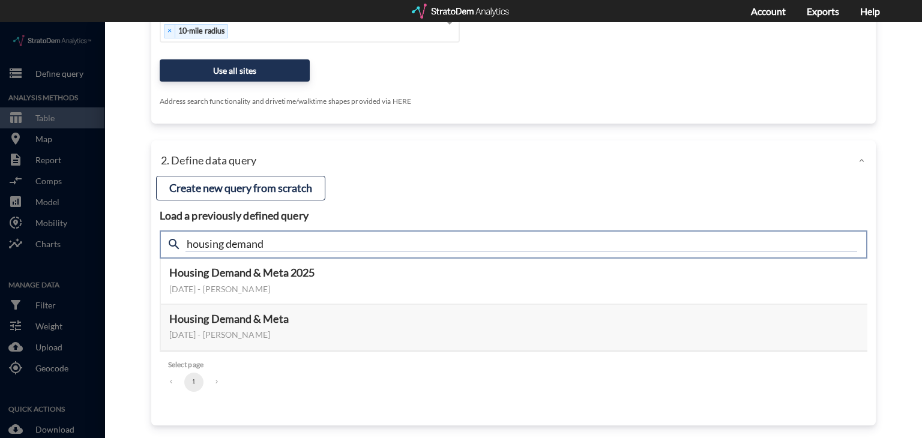
click input "housing demand"
type input "active adult"
click input "active adult"
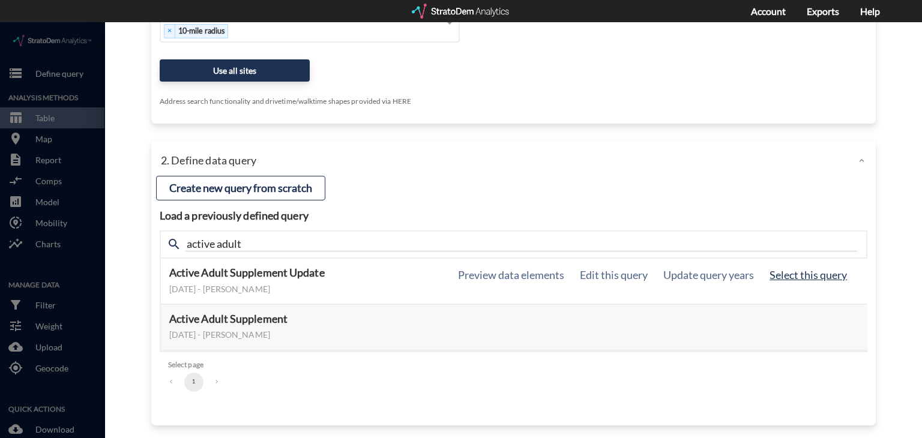
click button "Select this query"
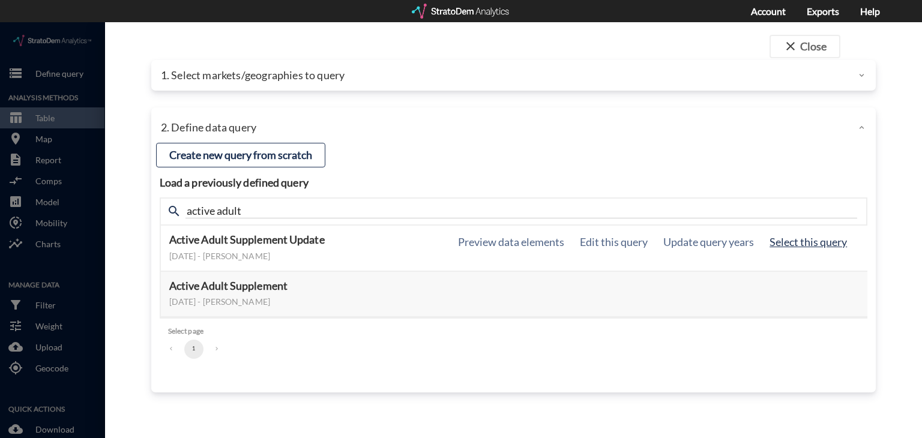
scroll to position [0, 0]
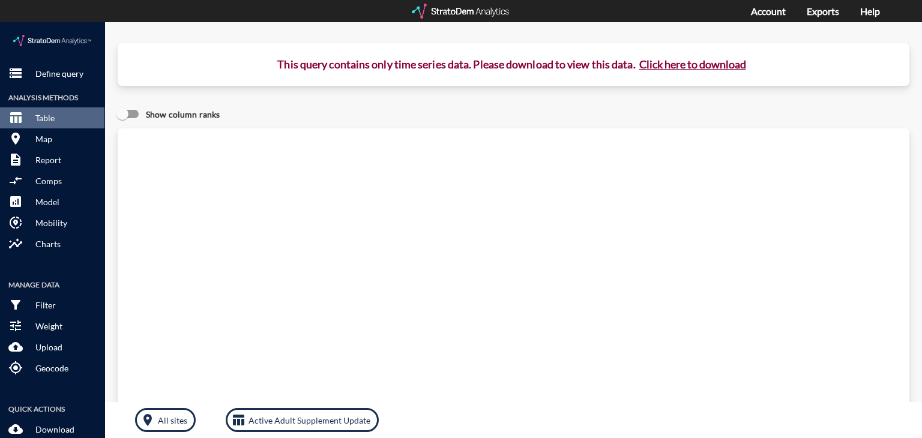
click button "Click here to download"
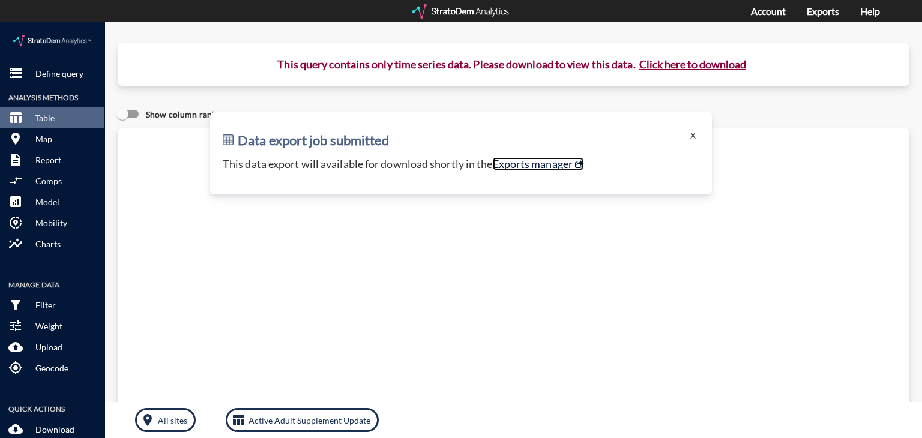
click link "Exports manager"
click button "Click here to download"
click button "X"
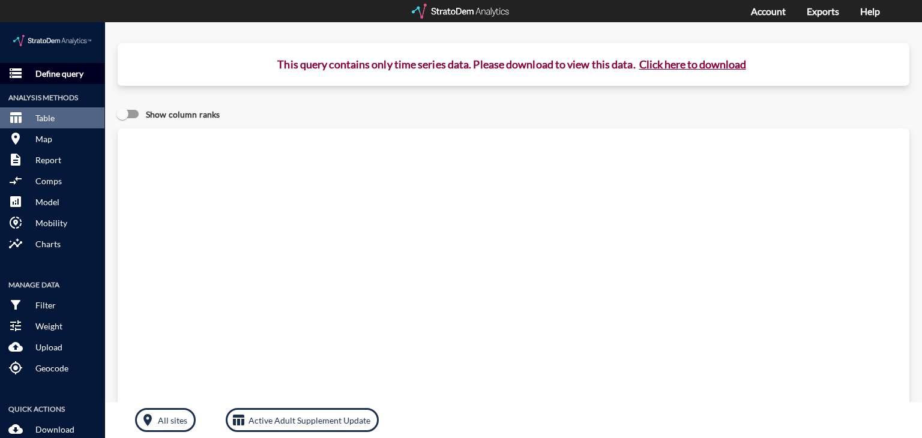
click button "storage Define query"
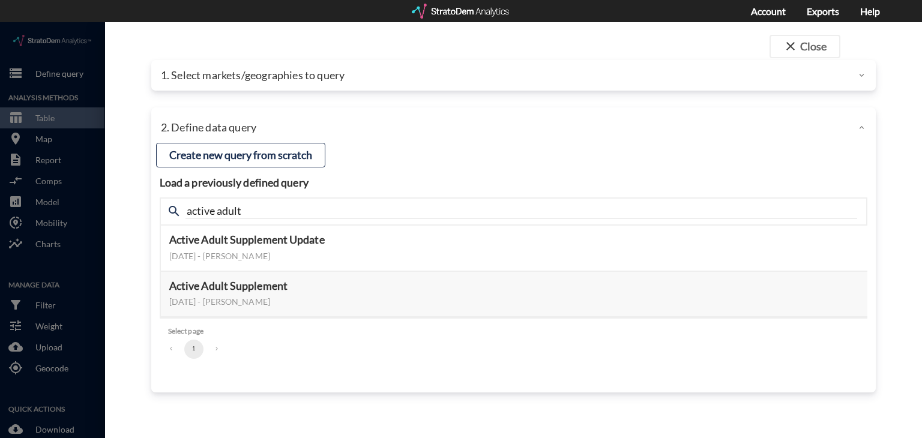
click p "1. Select markets/geographies to query"
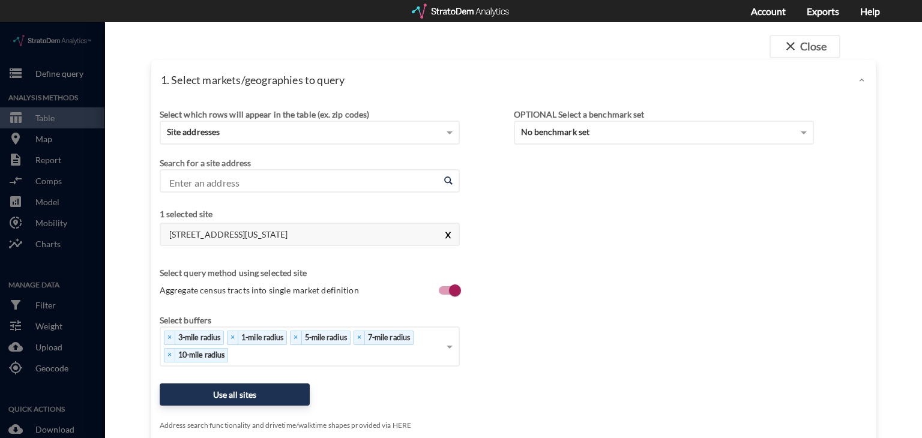
click button "X"
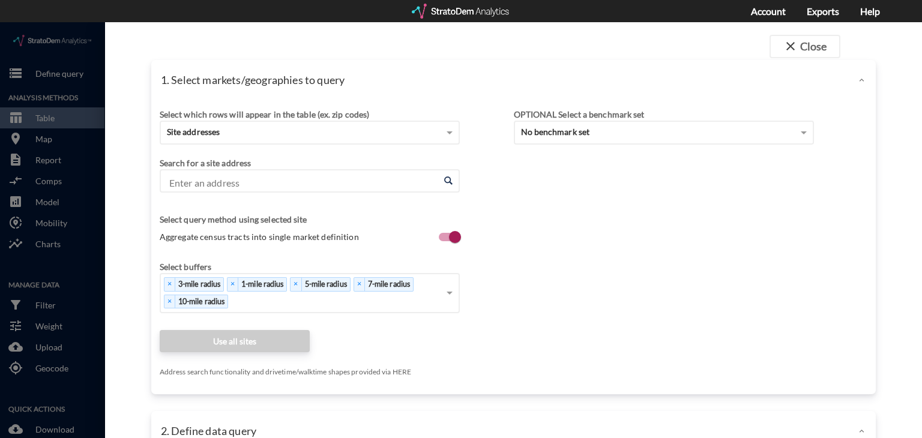
click input "Enter an address"
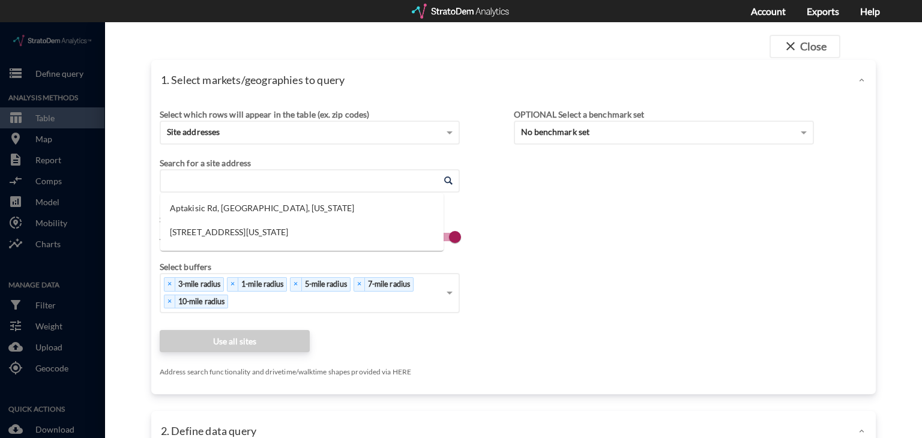
paste input "4923 N Cortona Way, Meridian, ID"
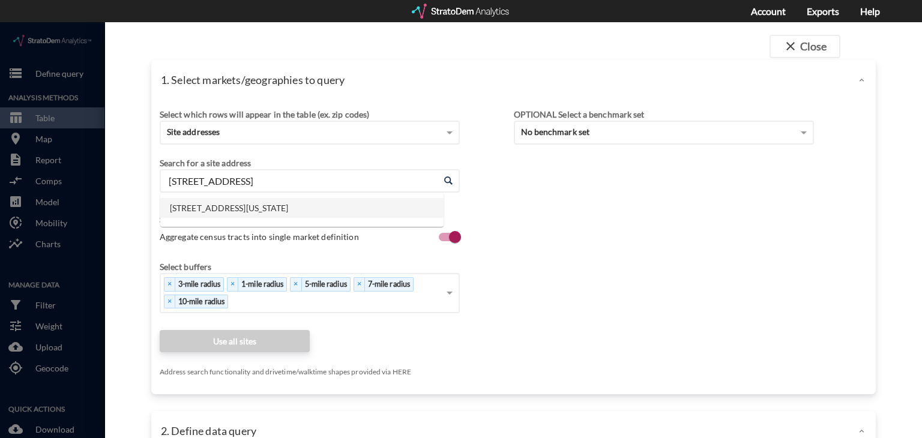
click li "4923 N Cortona Way, Meridian, Idaho"
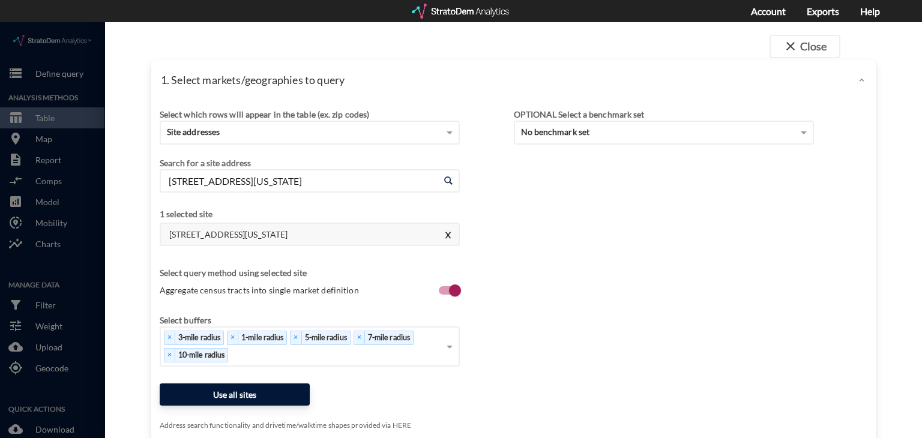
type input "4923 N Cortona Way, Meridian, Idaho"
click button "Use all sites"
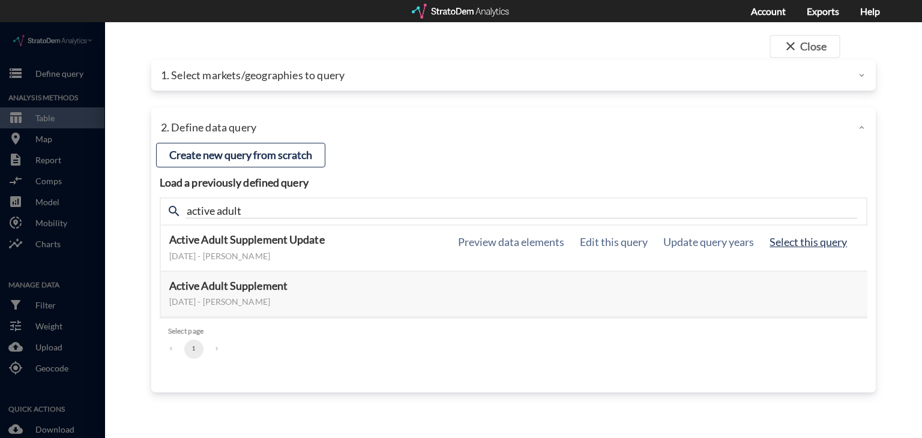
click button "Select this query"
click div "Load a previously defined query Create new query from scratch search active adu…"
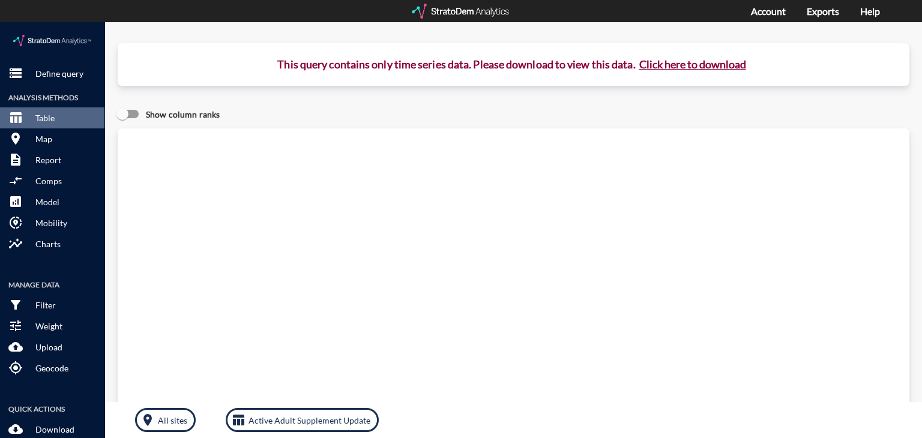
click button "Click here to download"
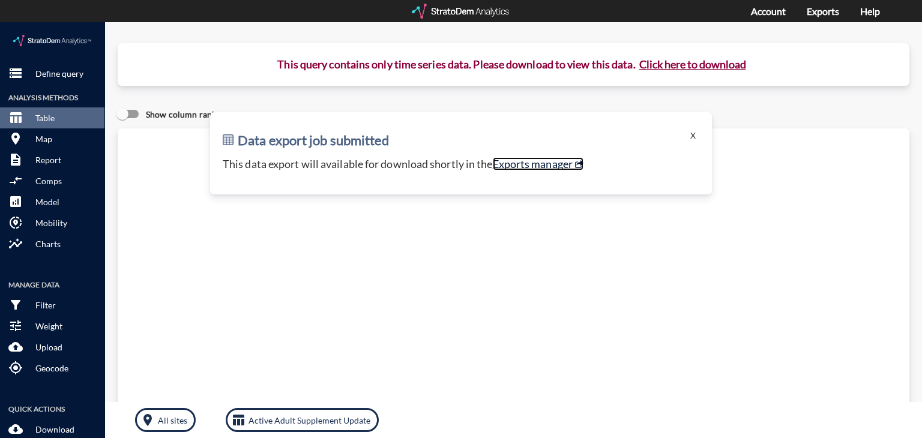
click link "Exports manager"
click p "Define query"
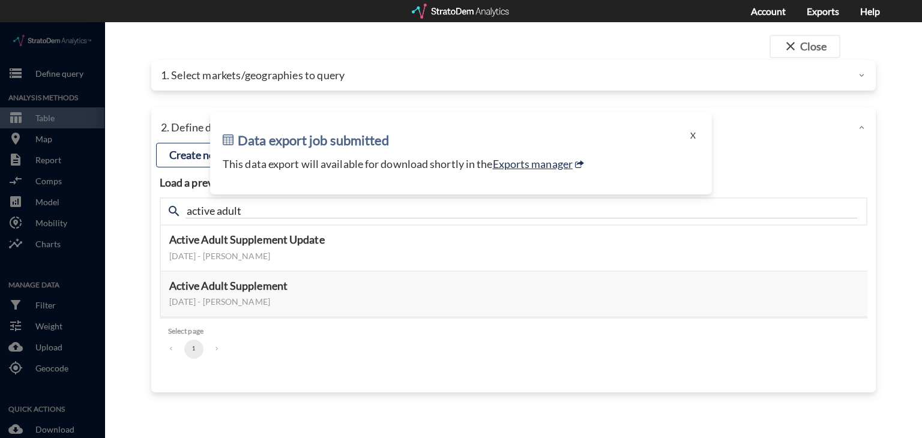
click div "Data export job submitted X This data export will available for download shortl…"
click button "X"
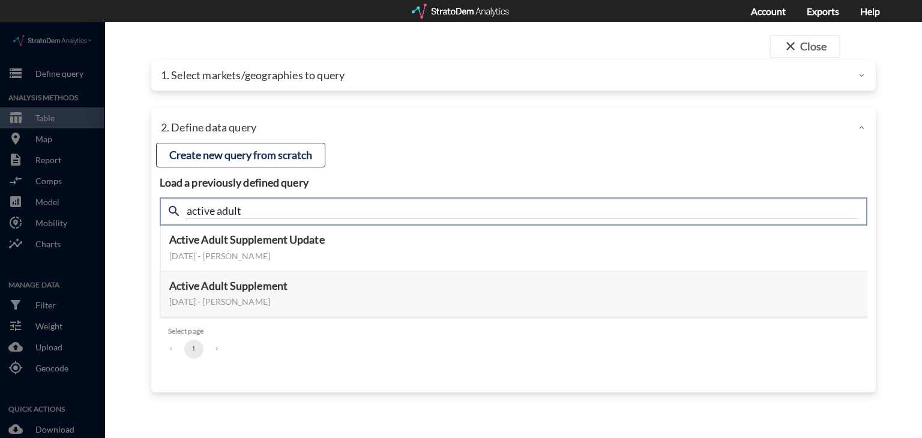
click input "active adult"
type input "housing demand"
click input "housing demand"
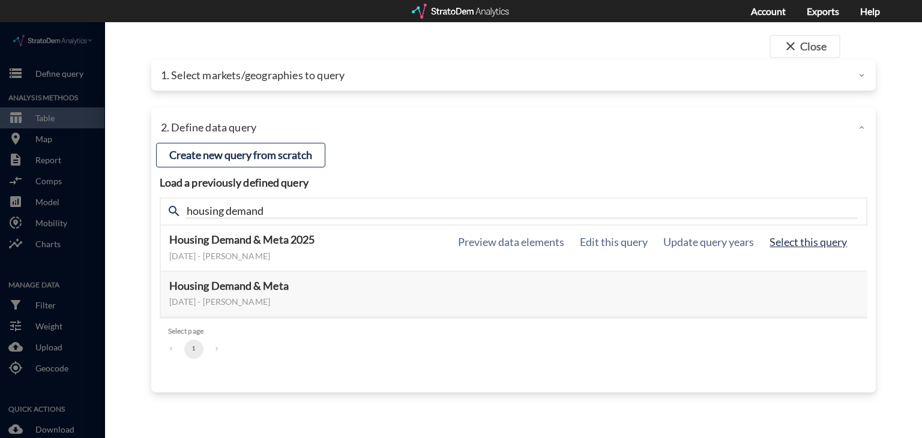
click button "Select this query"
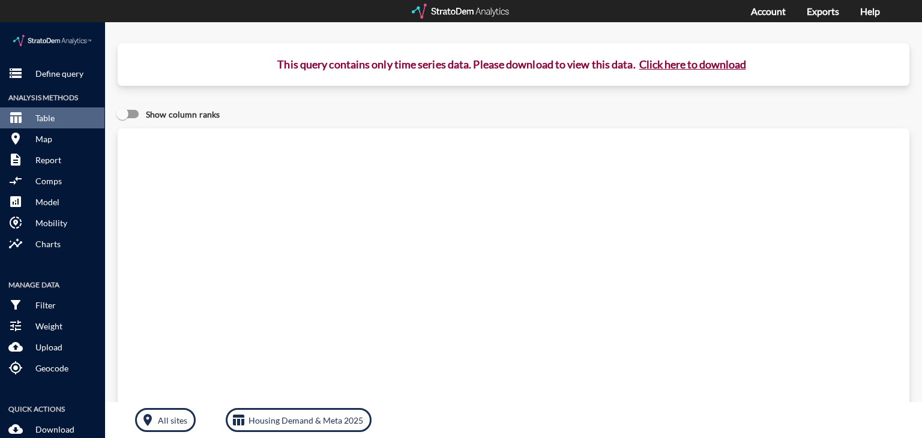
drag, startPoint x: 693, startPoint y: 44, endPoint x: 645, endPoint y: 43, distance: 48.6
click button "Click here to download"
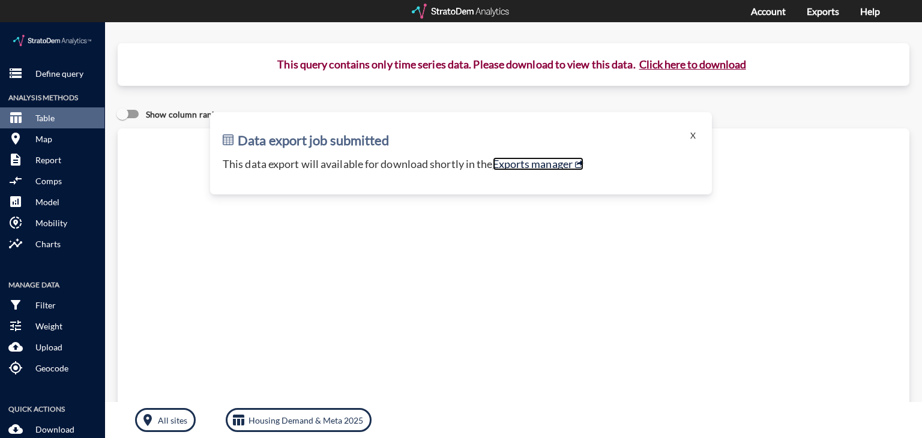
click link "Exports manager"
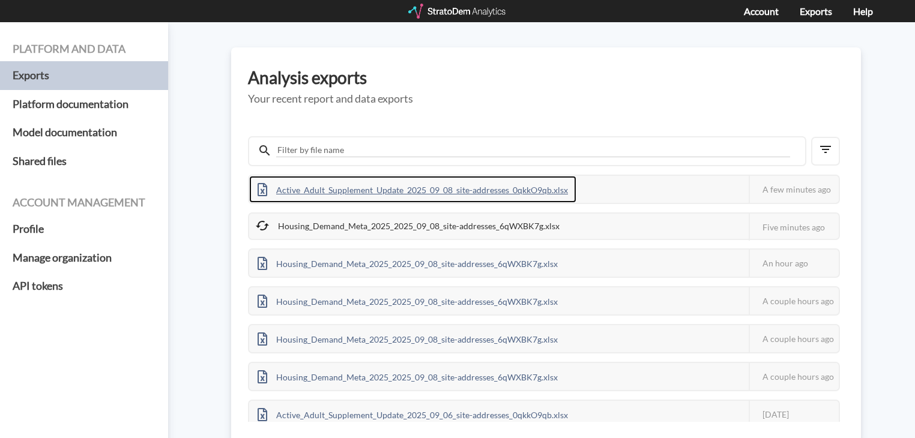
click at [382, 188] on div "Active_Adult_Supplement_Update_2025_09_08_site-addresses_0qkkO9qb.xlsx" at bounding box center [412, 189] width 327 height 27
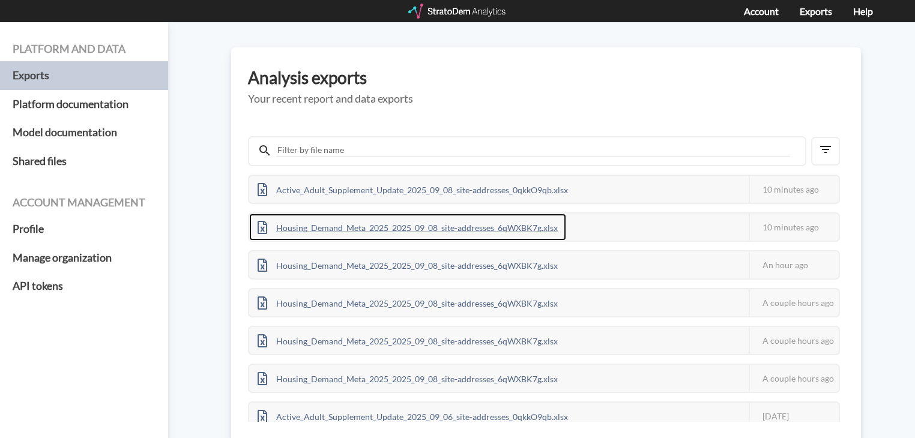
click at [442, 225] on div "Housing_Demand_Meta_2025_2025_09_08_site-addresses_6qWXBK7g.xlsx" at bounding box center [407, 227] width 317 height 27
click at [395, 226] on div "Active_Adult_Supplement_Update_2025_09_08_site-addresses_0qkkO9qb.xlsx" at bounding box center [412, 225] width 327 height 27
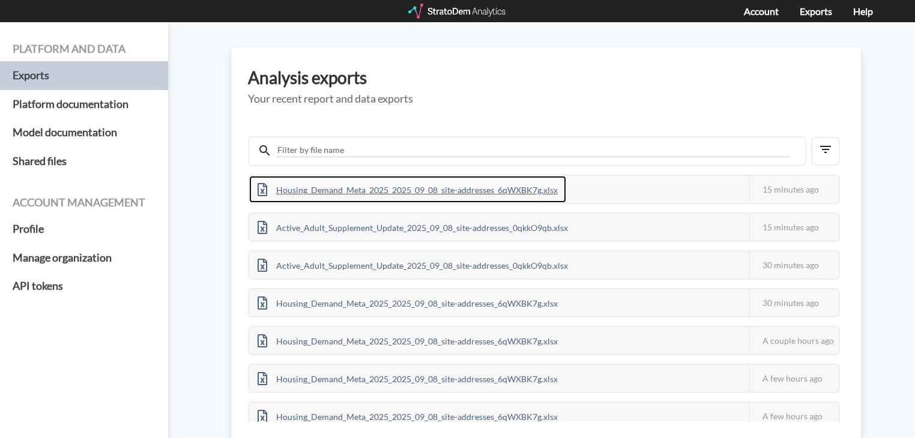
click at [468, 193] on div "Housing_Demand_Meta_2025_2025_09_08_site-addresses_6qWXBK7g.xlsx" at bounding box center [407, 189] width 317 height 27
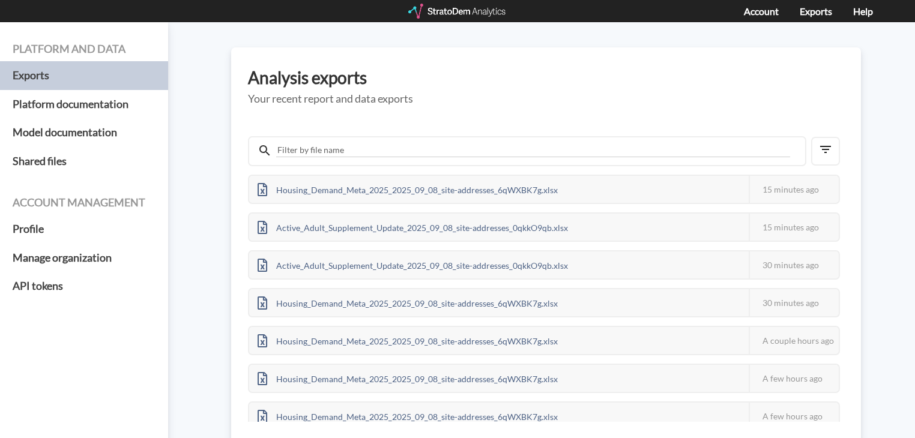
click at [876, 5] on div "Account Exports Help" at bounding box center [819, 11] width 150 height 23
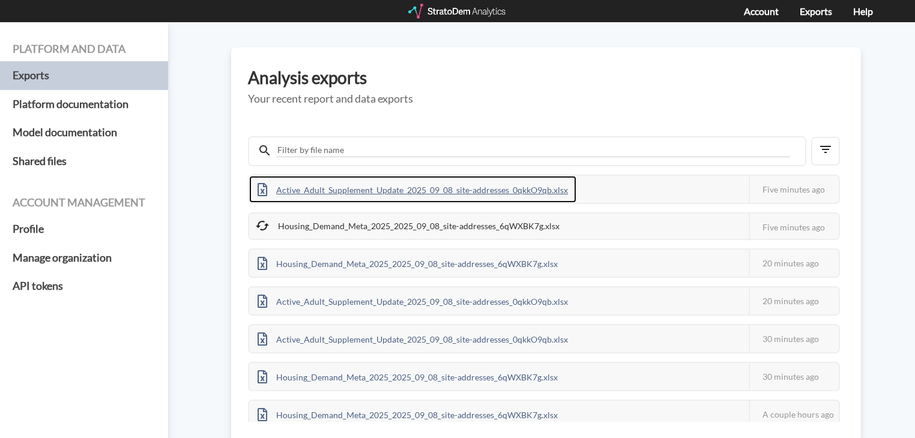
click at [426, 185] on div "Active_Adult_Supplement_Update_2025_09_08_site-addresses_0qkkO9qb.xlsx" at bounding box center [412, 189] width 327 height 27
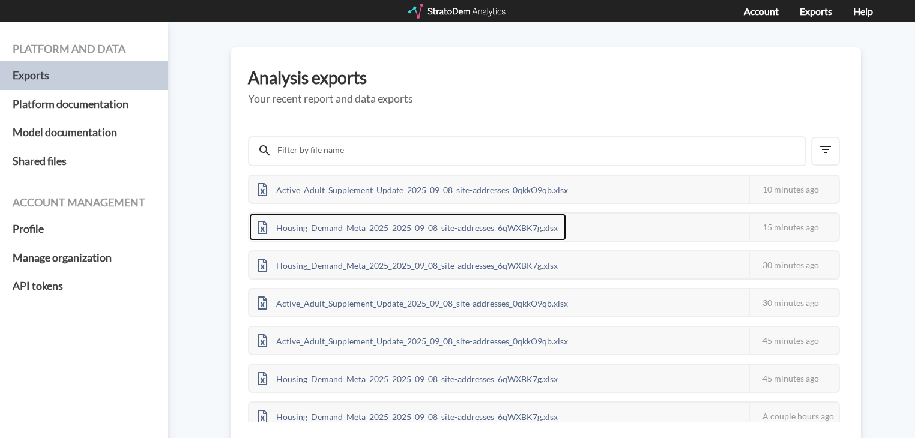
drag, startPoint x: 495, startPoint y: 8, endPoint x: 358, endPoint y: 229, distance: 259.6
click at [358, 229] on div "Housing_Demand_Meta_2025_2025_09_08_site-addresses_6qWXBK7g.xlsx" at bounding box center [407, 227] width 317 height 27
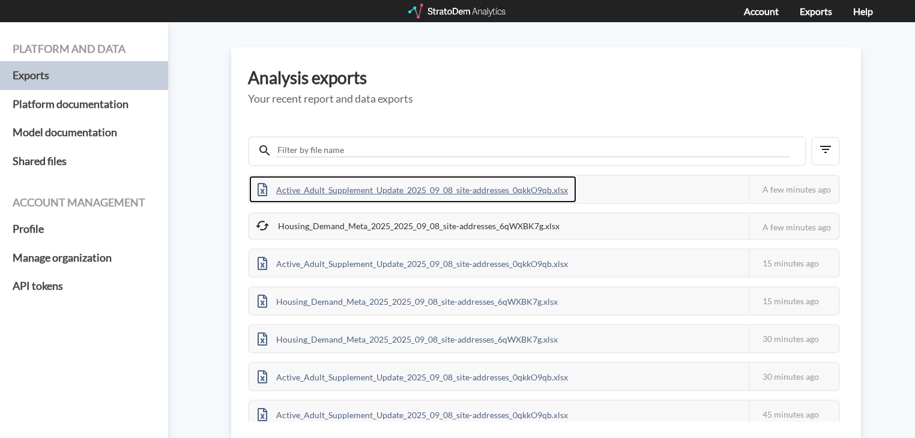
click at [343, 193] on div "Active_Adult_Supplement_Update_2025_09_08_site-addresses_0qkkO9qb.xlsx" at bounding box center [412, 189] width 327 height 27
click at [388, 189] on div "Active_Adult_Supplement_Update_2025_09_08_site-addresses_0qkkO9qb.xlsx" at bounding box center [412, 189] width 327 height 27
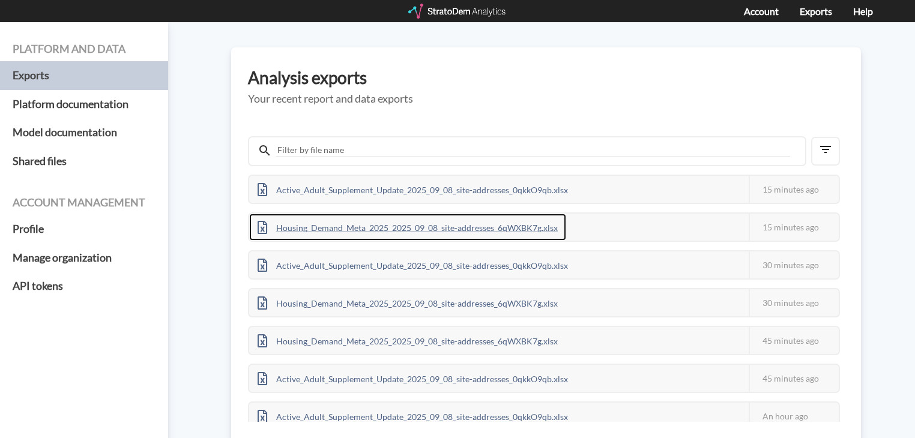
click at [379, 227] on div "Housing_Demand_Meta_2025_2025_09_08_site-addresses_6qWXBK7g.xlsx" at bounding box center [407, 227] width 317 height 27
click at [359, 221] on div "Active_Adult_Supplement_Update_2025_09_08_site-addresses_0qkkO9qb.xlsx" at bounding box center [412, 225] width 327 height 27
click at [399, 214] on div "Housing_Demand_Meta_2025_2025_09_08_site-addresses_6qWXBK7g.xlsx" at bounding box center [407, 227] width 317 height 27
click at [368, 222] on div "Housing_Demand_Meta_2025_2025_09_08_site-addresses_6qWXBK7g.xlsx" at bounding box center [407, 227] width 317 height 27
